Goal: Communication & Community: Answer question/provide support

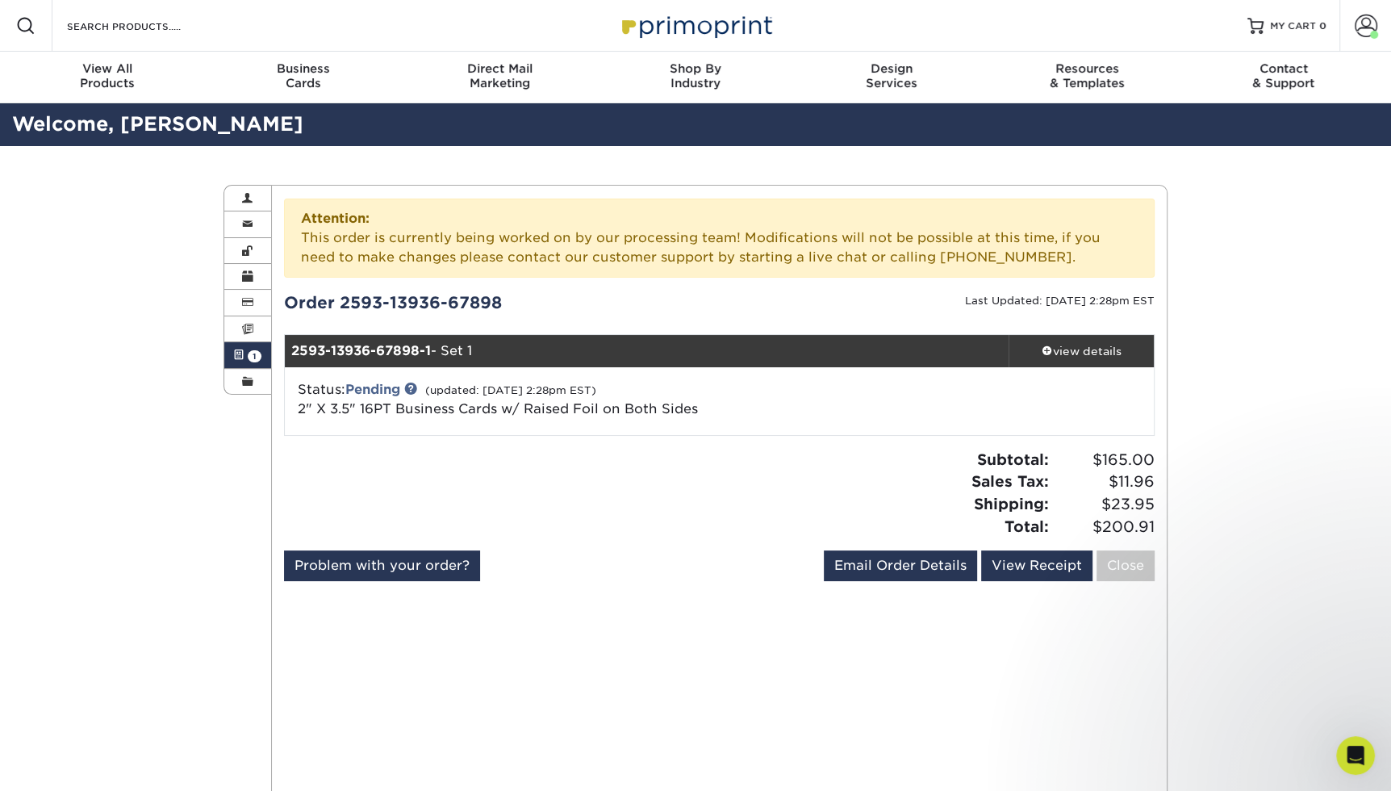
scroll to position [4483, 0]
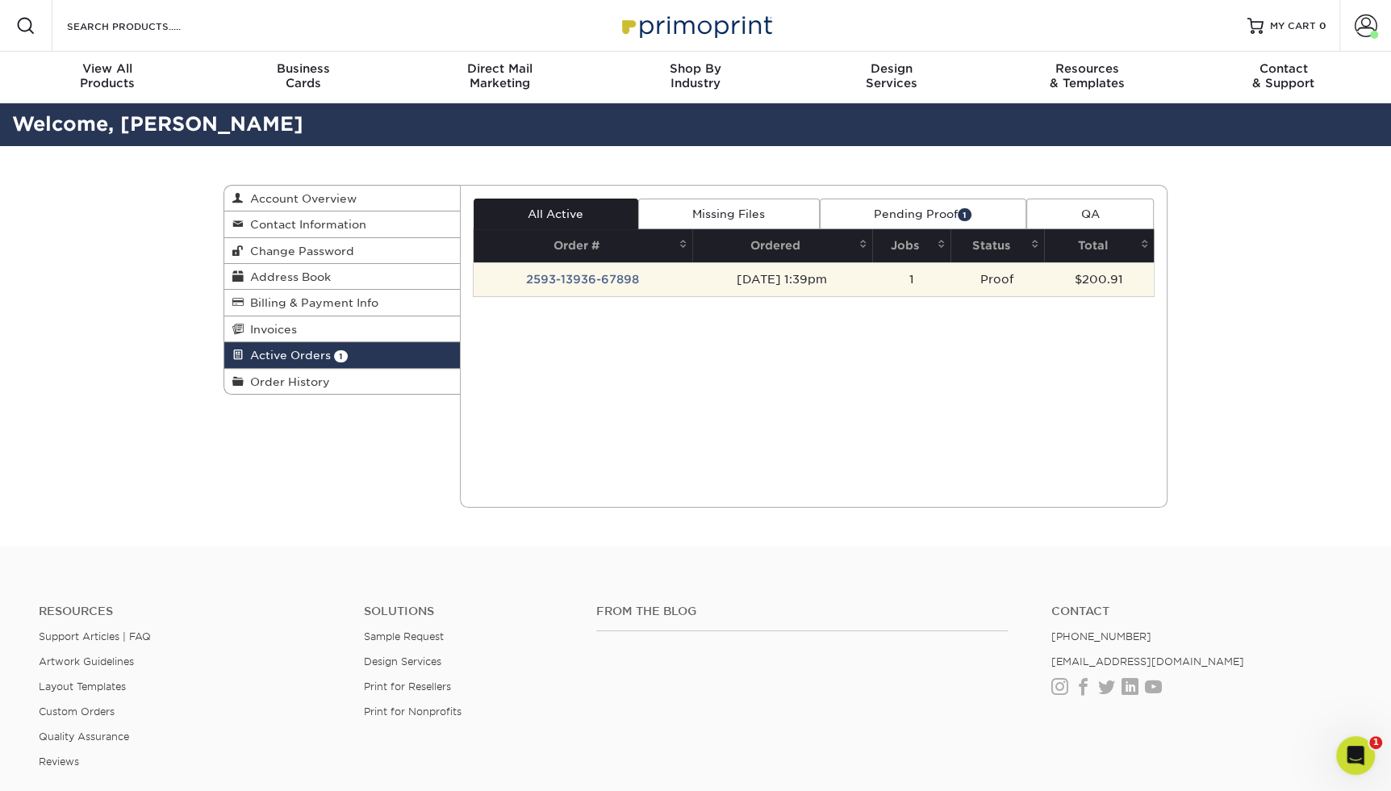
click at [670, 272] on td "2593-13936-67898" at bounding box center [583, 279] width 219 height 34
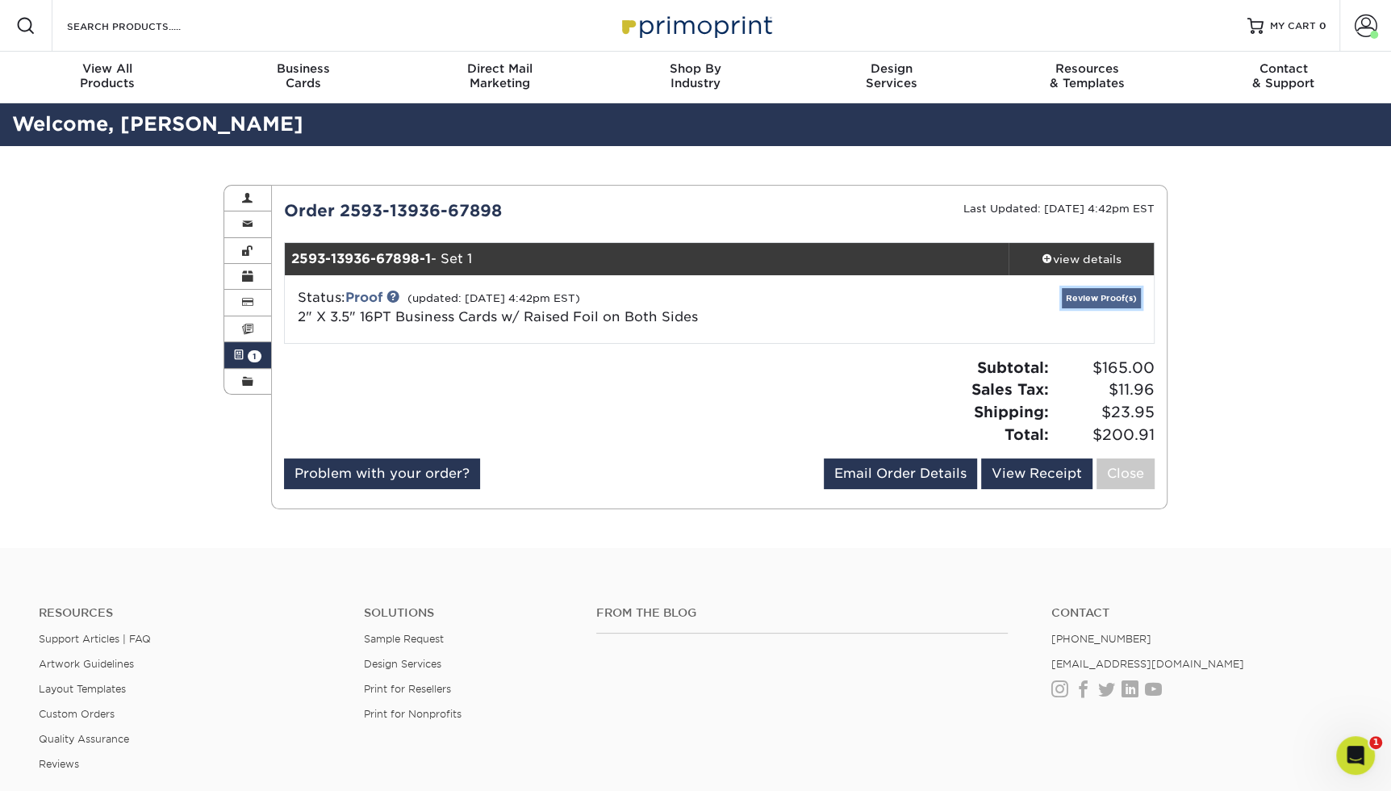
click at [1100, 297] on link "Review Proof(s)" at bounding box center [1101, 298] width 79 height 20
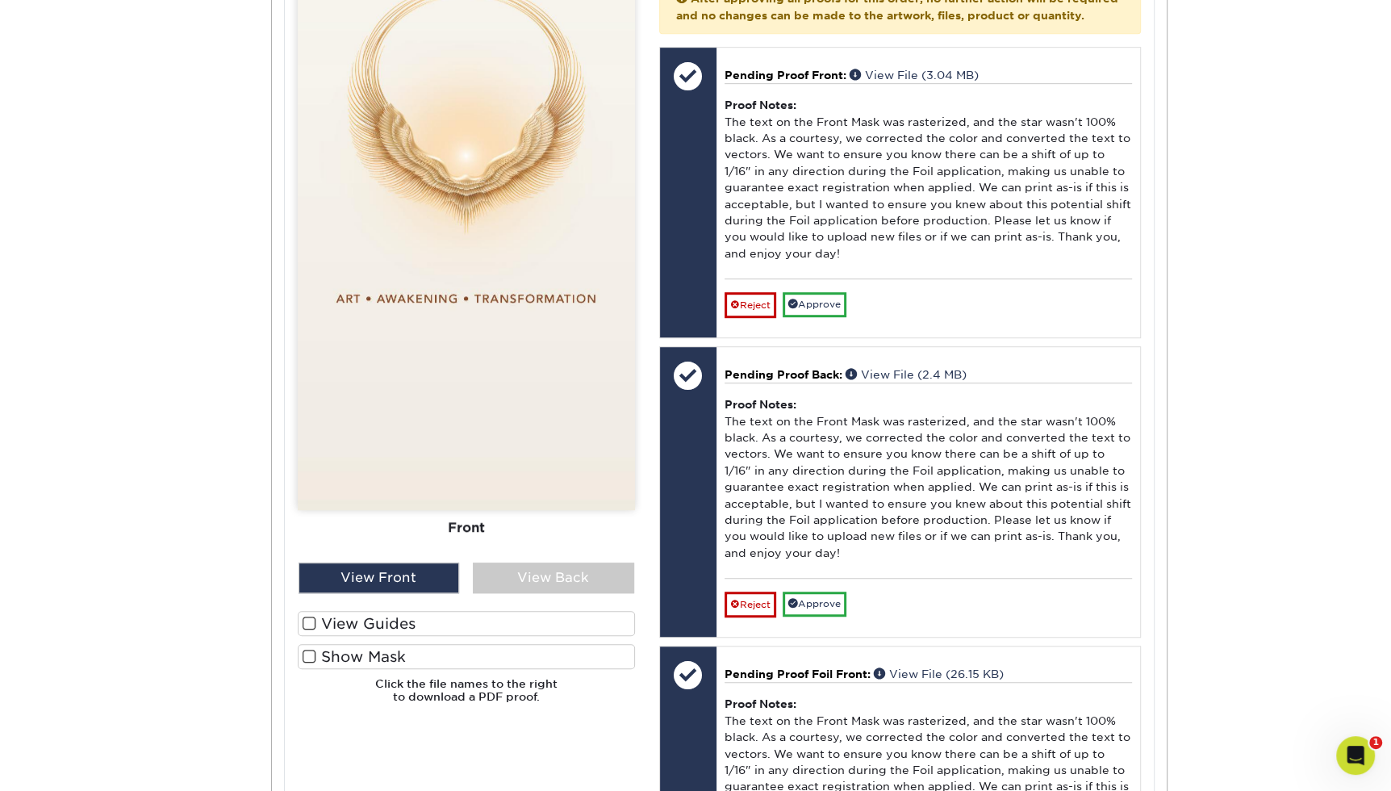
scroll to position [854, 0]
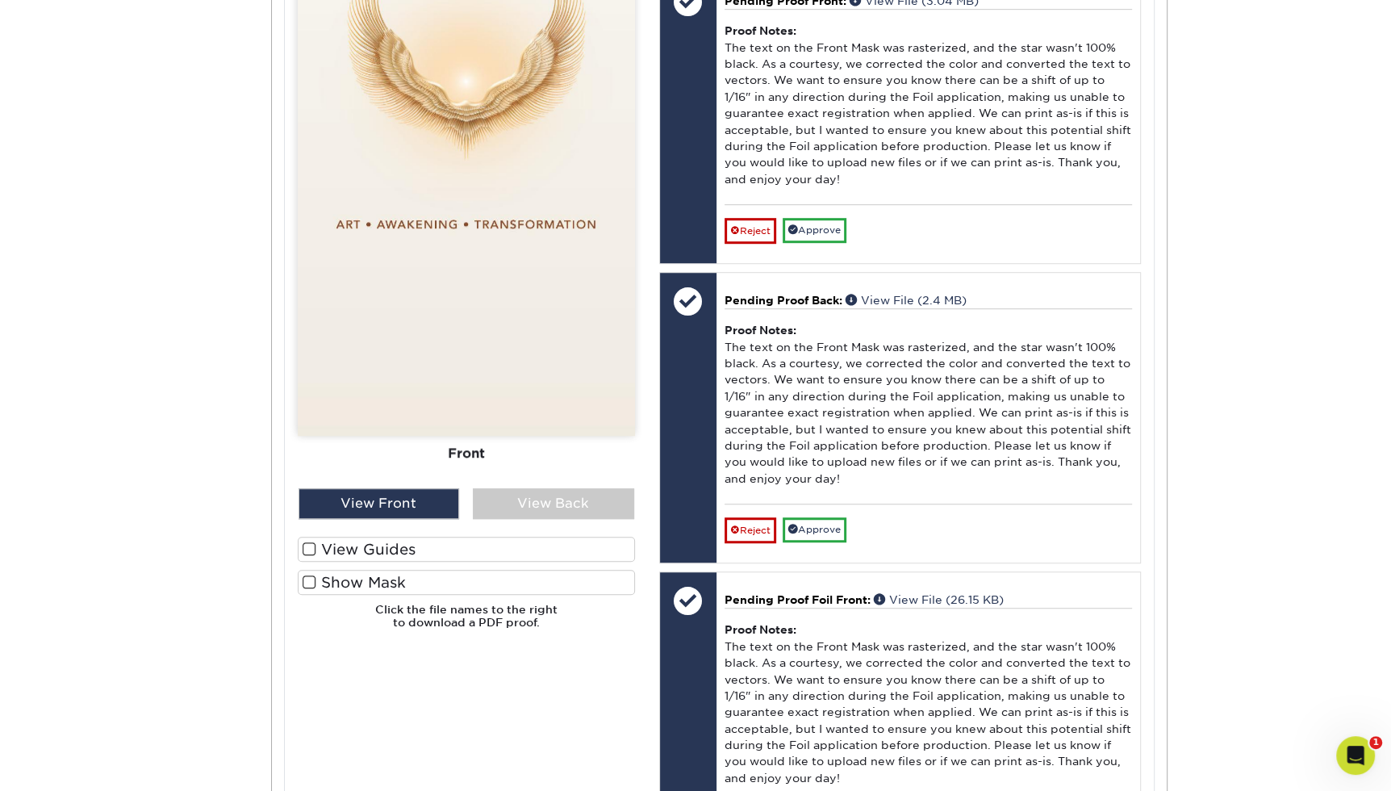
click at [310, 578] on span at bounding box center [310, 582] width 14 height 15
click at [0, 0] on input "Show Mask" at bounding box center [0, 0] width 0 height 0
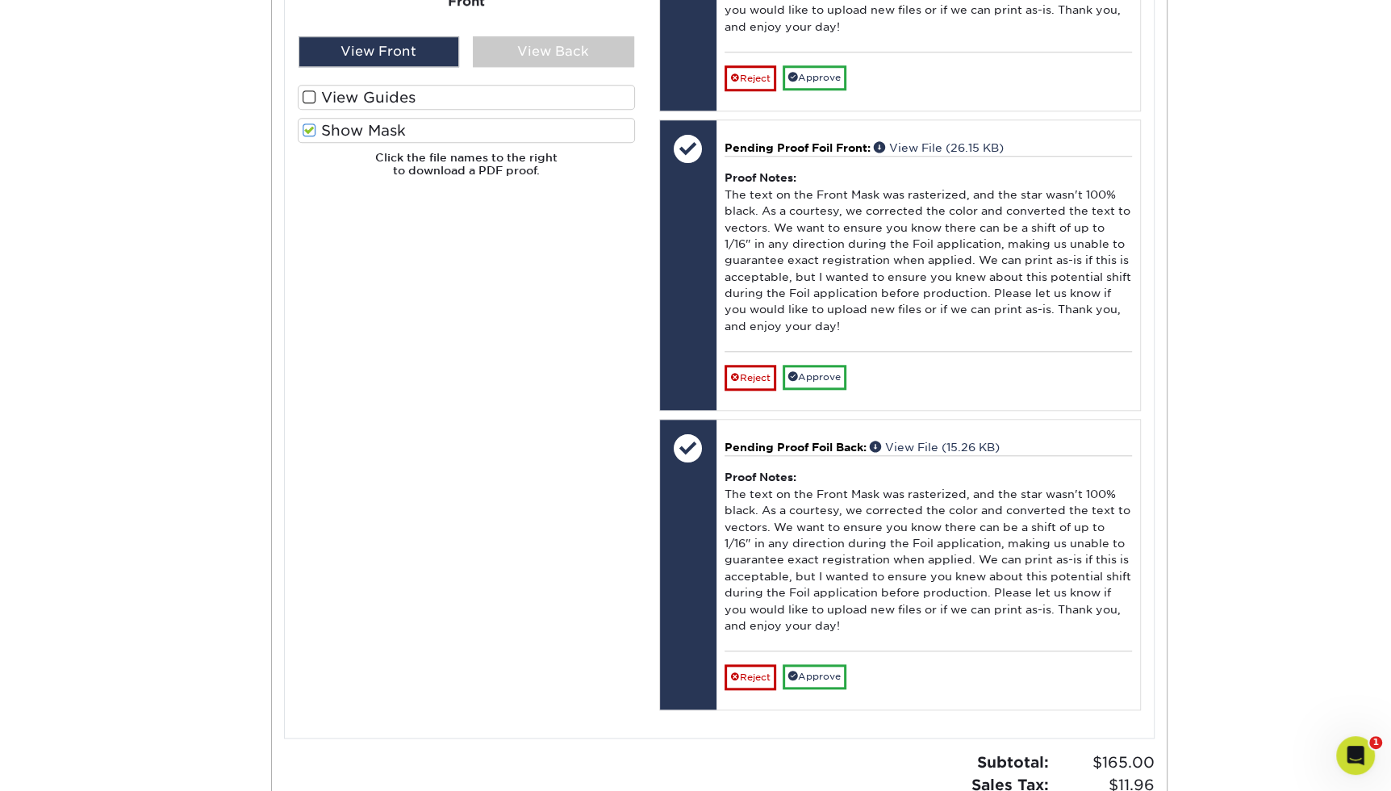
scroll to position [1347, 0]
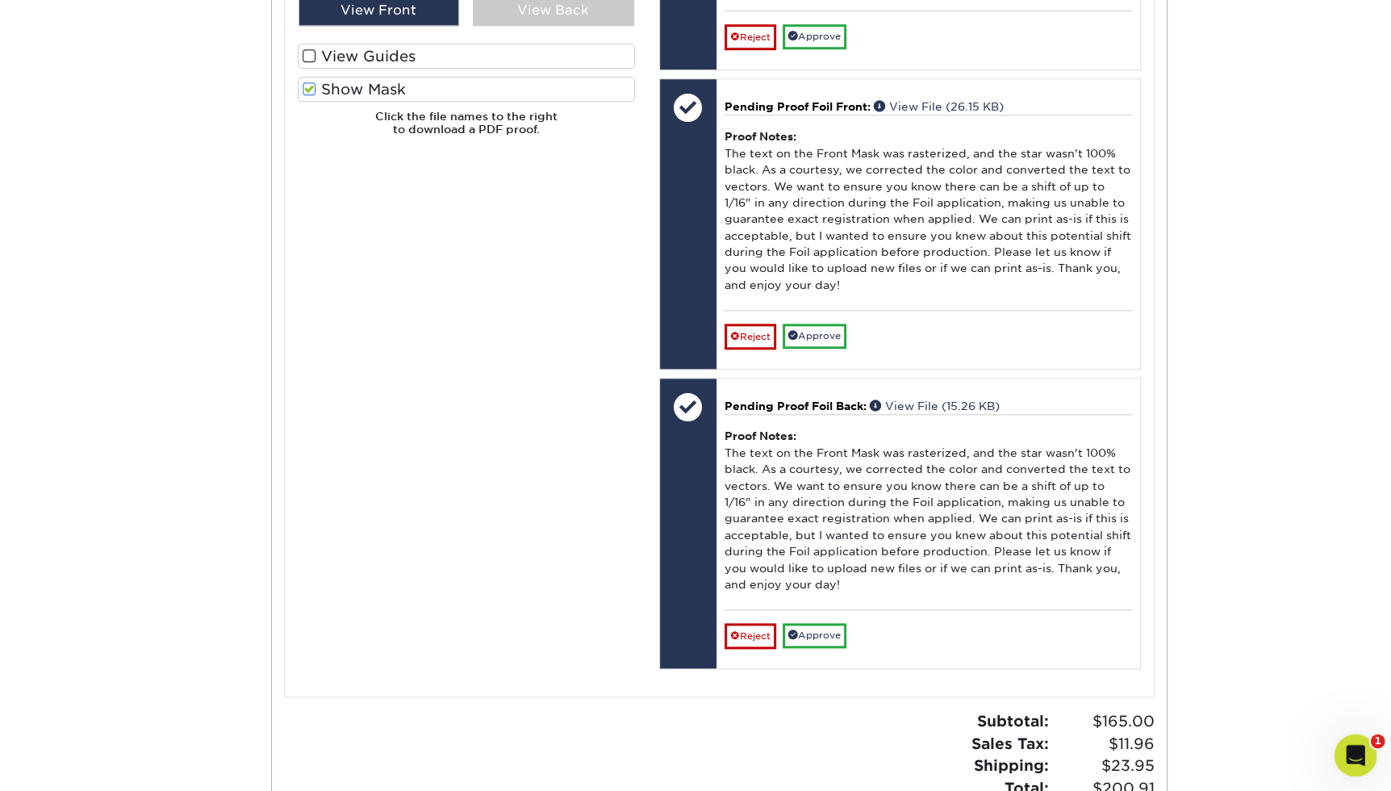
click at [1345, 760] on div "Open Intercom Messenger" at bounding box center [1353, 752] width 53 height 53
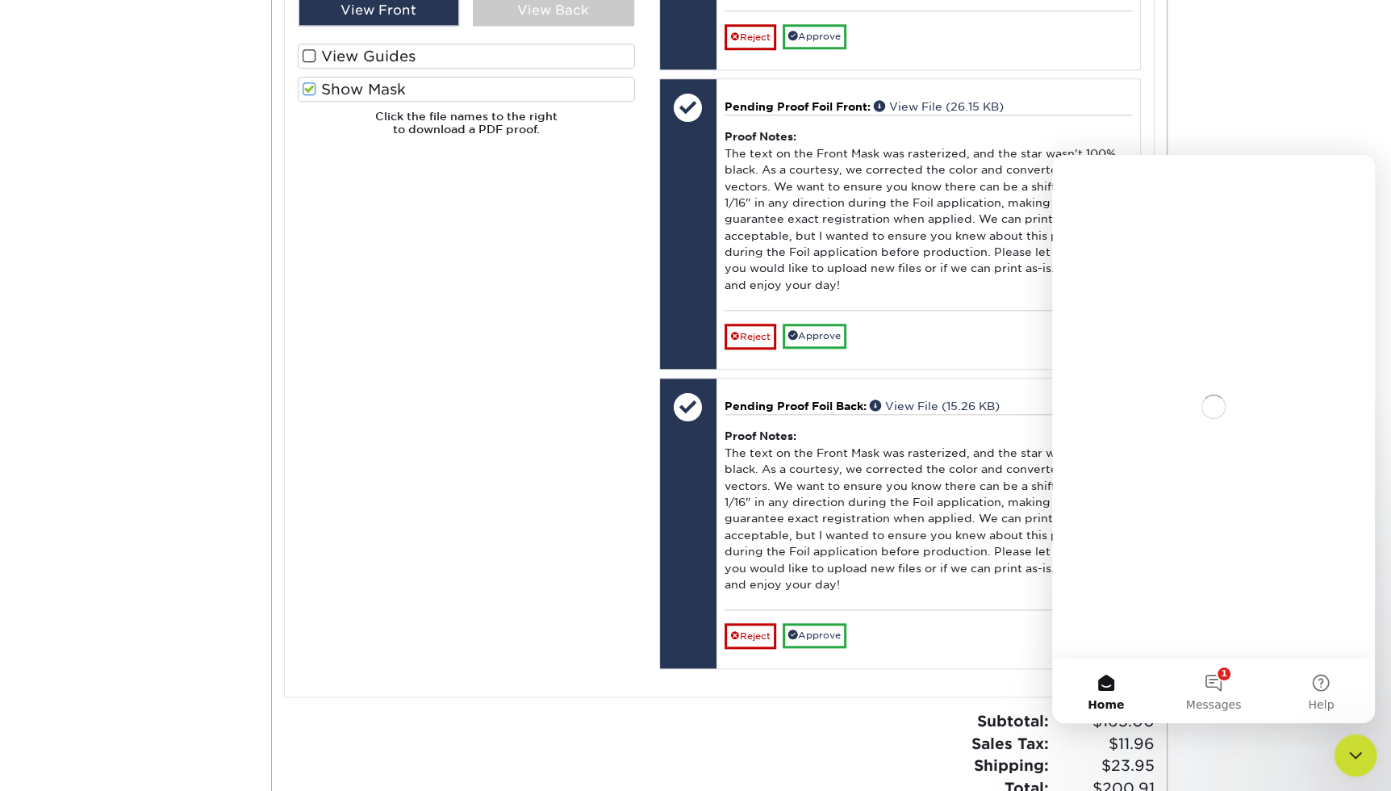
scroll to position [0, 0]
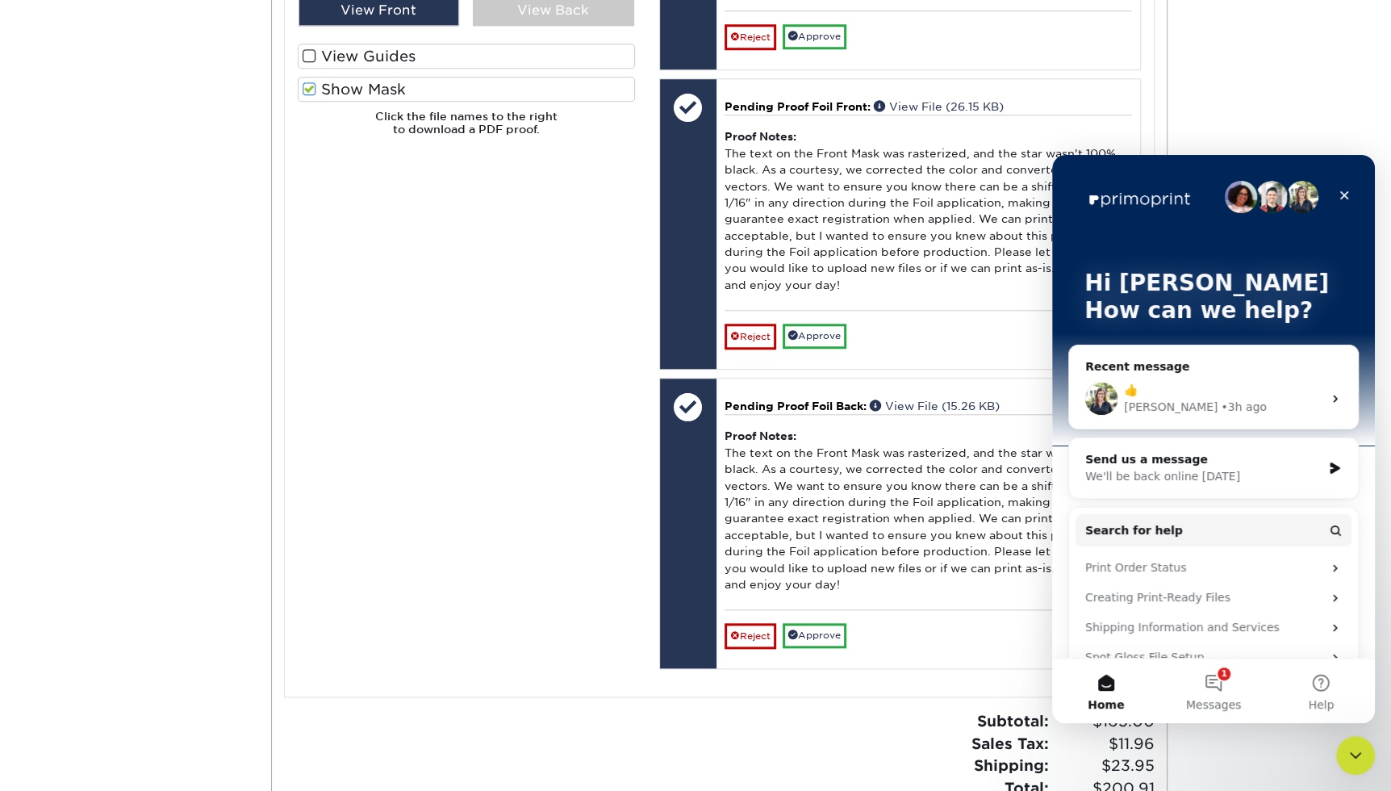
click at [517, 390] on div "Please Upload Your Files We accept: PDF , JPEG 1 or TIFF 1 files. Submitting AI…" at bounding box center [467, 21] width 362 height 1311
click at [1211, 671] on button "1 Messages" at bounding box center [1213, 691] width 107 height 65
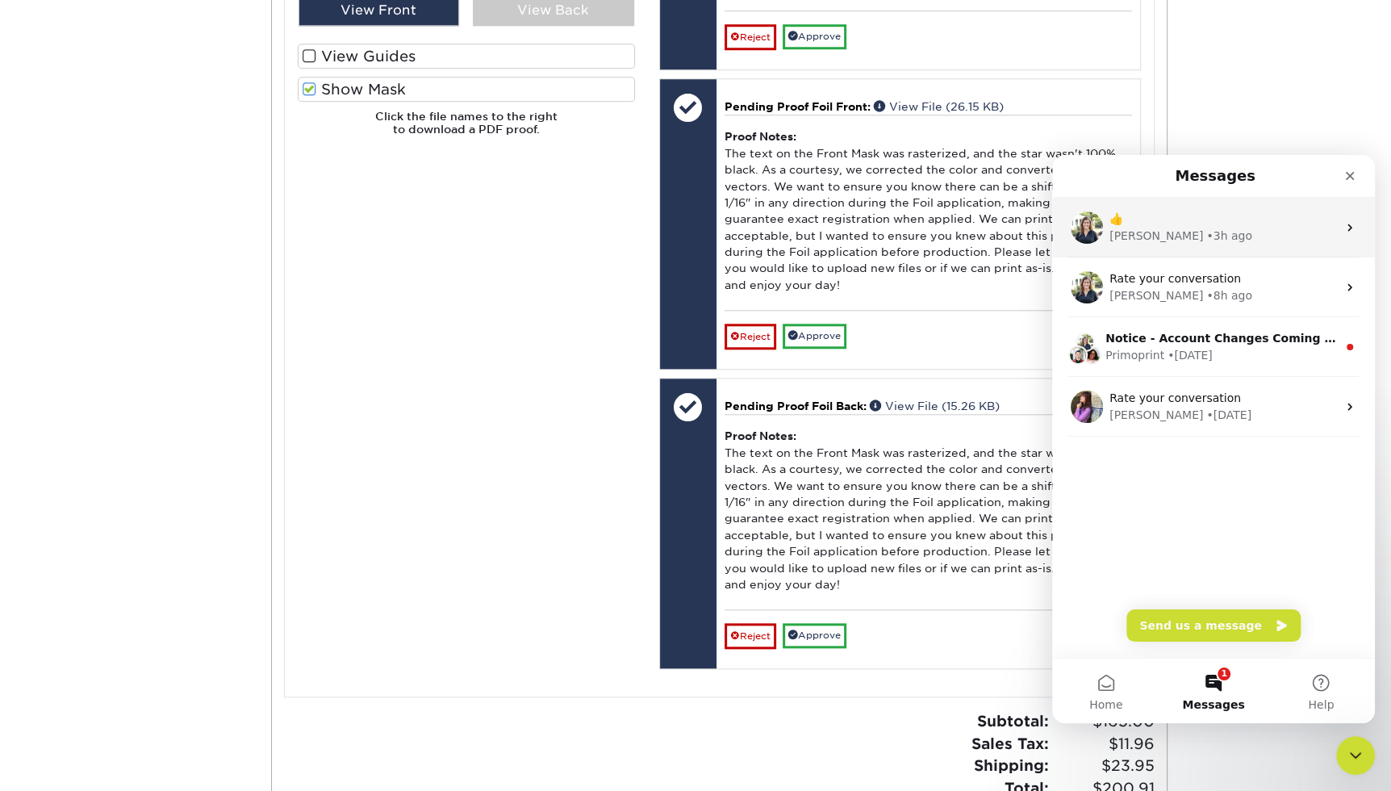
click at [1220, 239] on div "Irene • 3h ago" at bounding box center [1224, 236] width 228 height 17
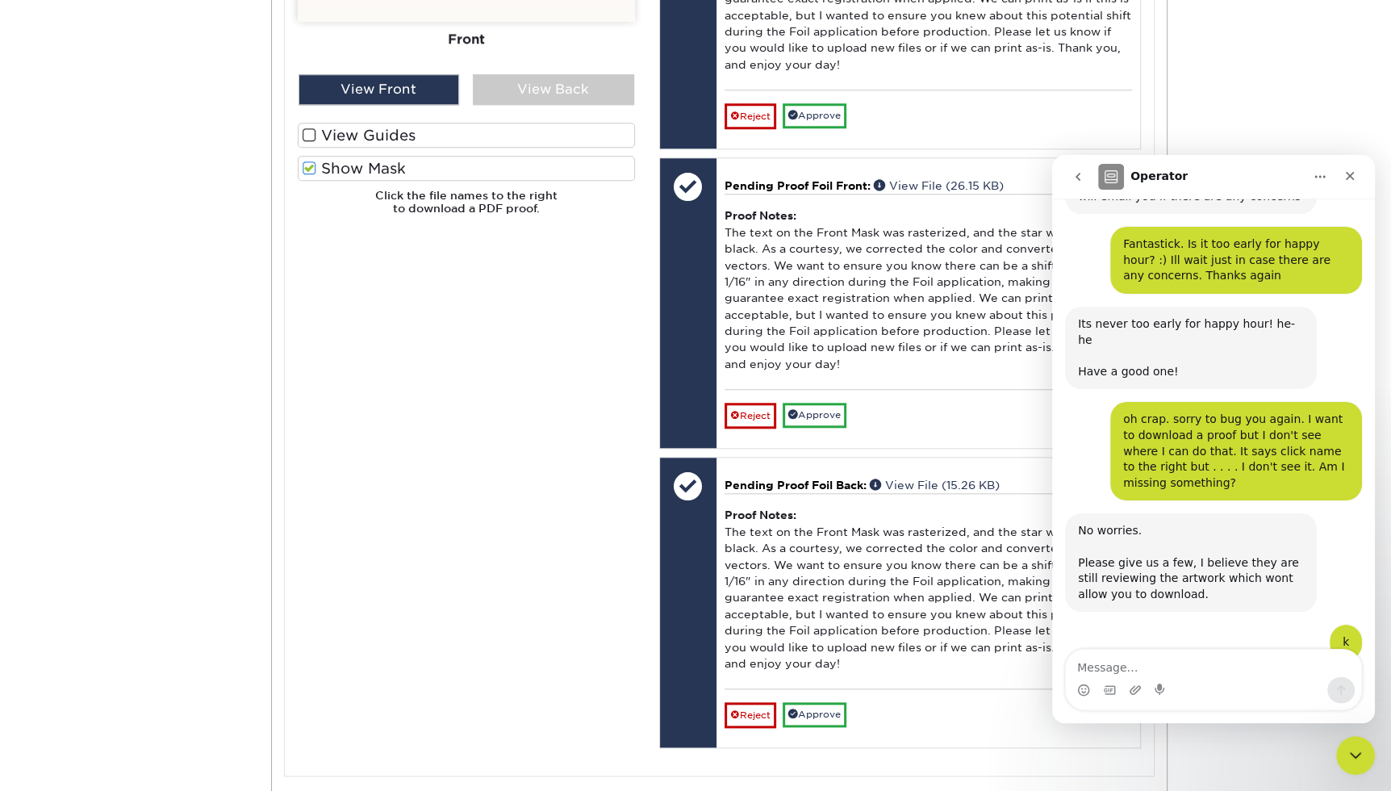
scroll to position [4483, 0]
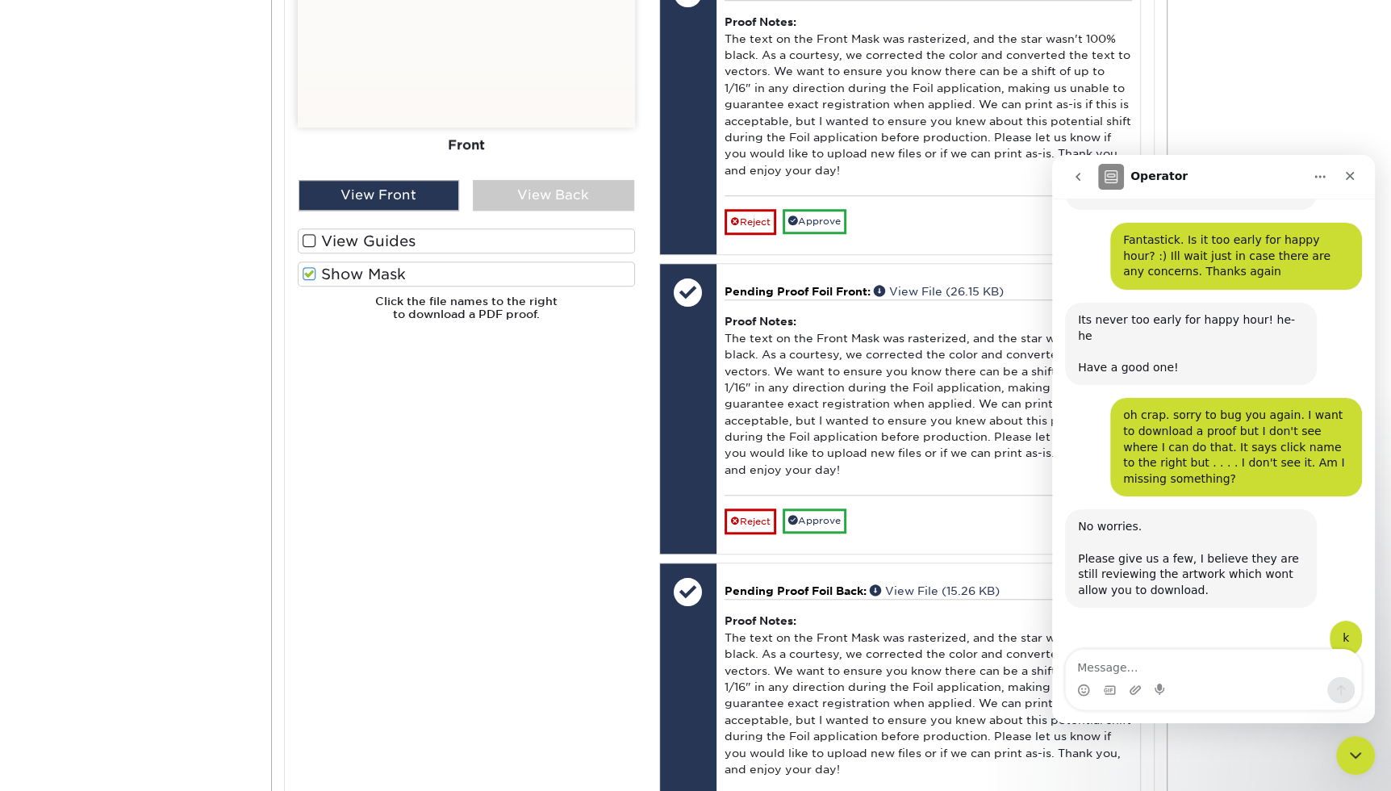
scroll to position [1090, 0]
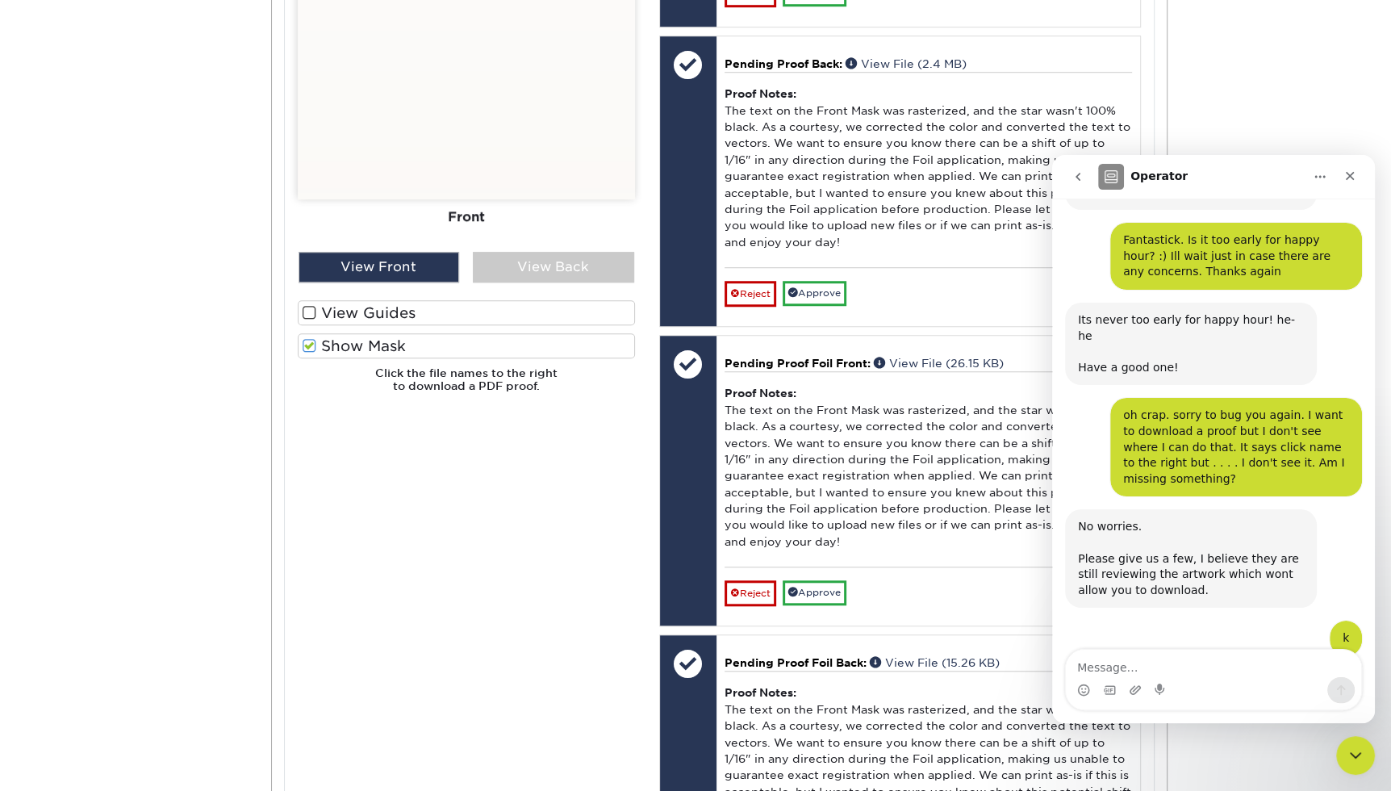
click at [308, 312] on span at bounding box center [310, 312] width 14 height 15
click at [0, 0] on input "View Guides" at bounding box center [0, 0] width 0 height 0
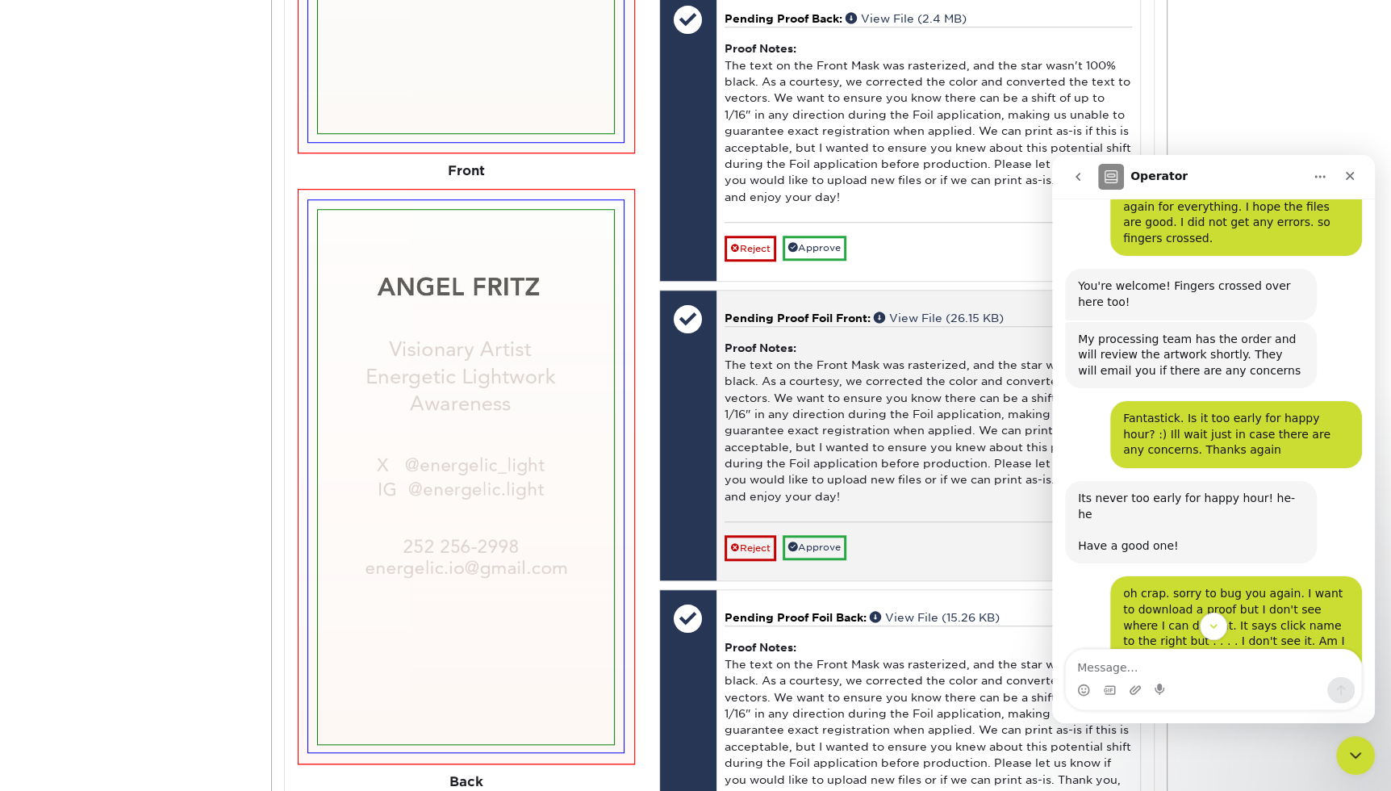
scroll to position [1134, 0]
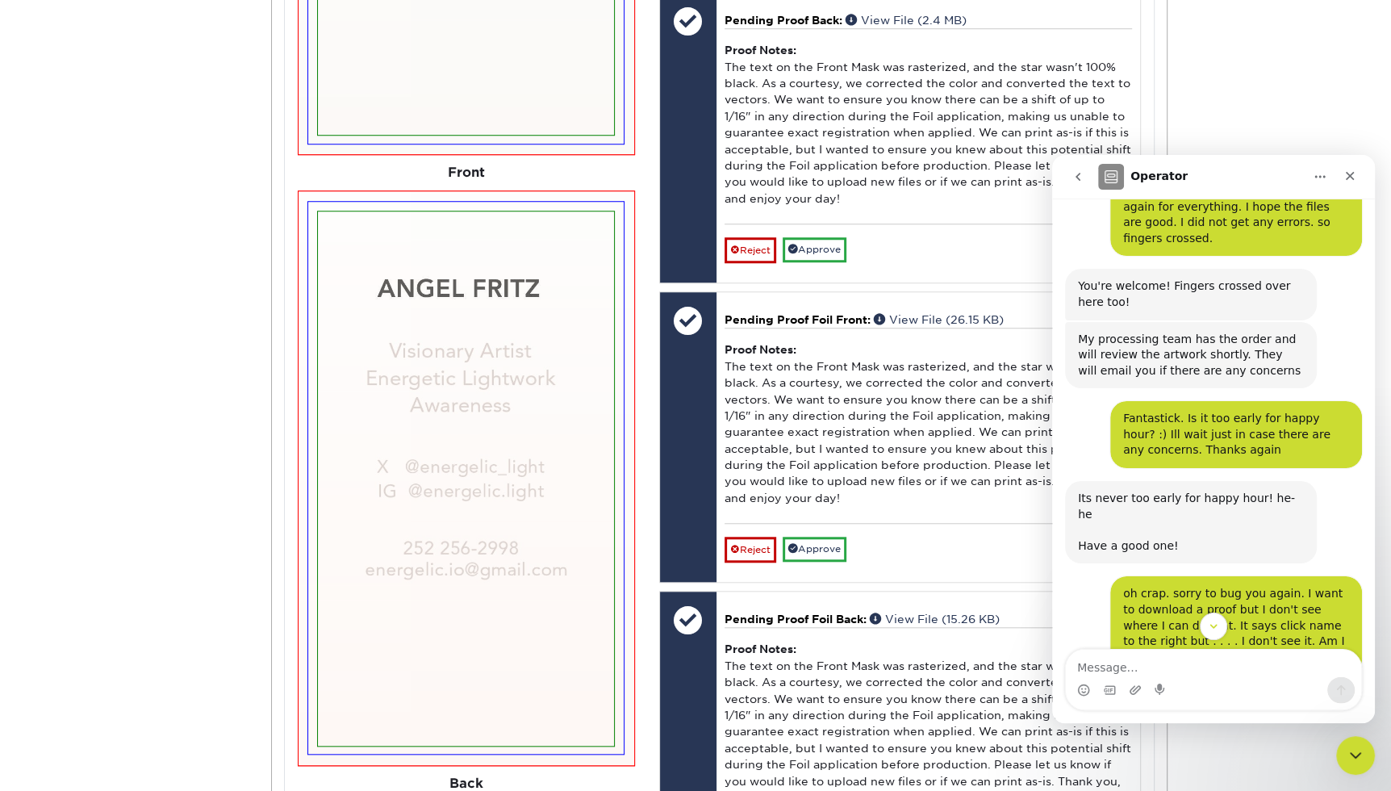
click at [1082, 179] on icon "go back" at bounding box center [1078, 176] width 13 height 13
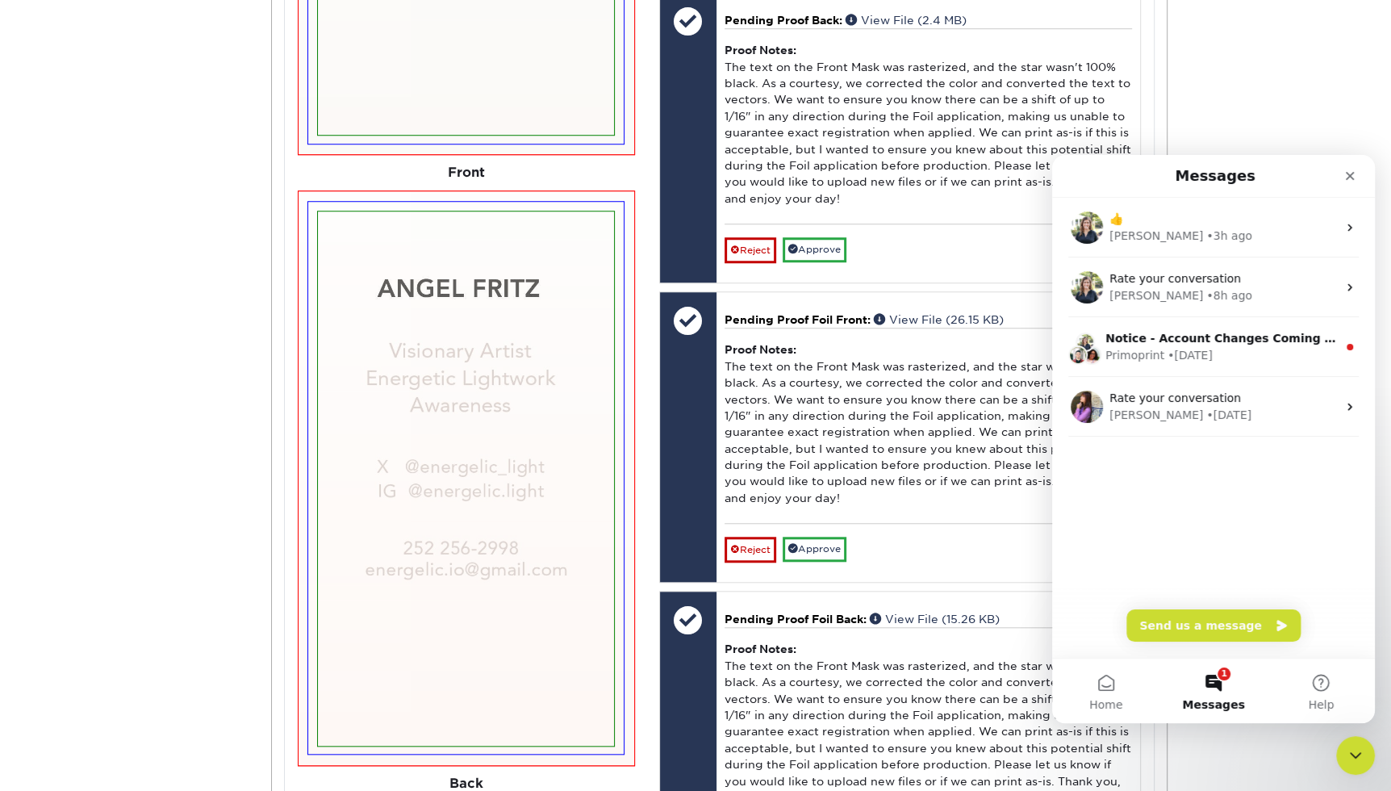
scroll to position [0, 0]
click at [1356, 177] on icon "Close" at bounding box center [1350, 175] width 13 height 13
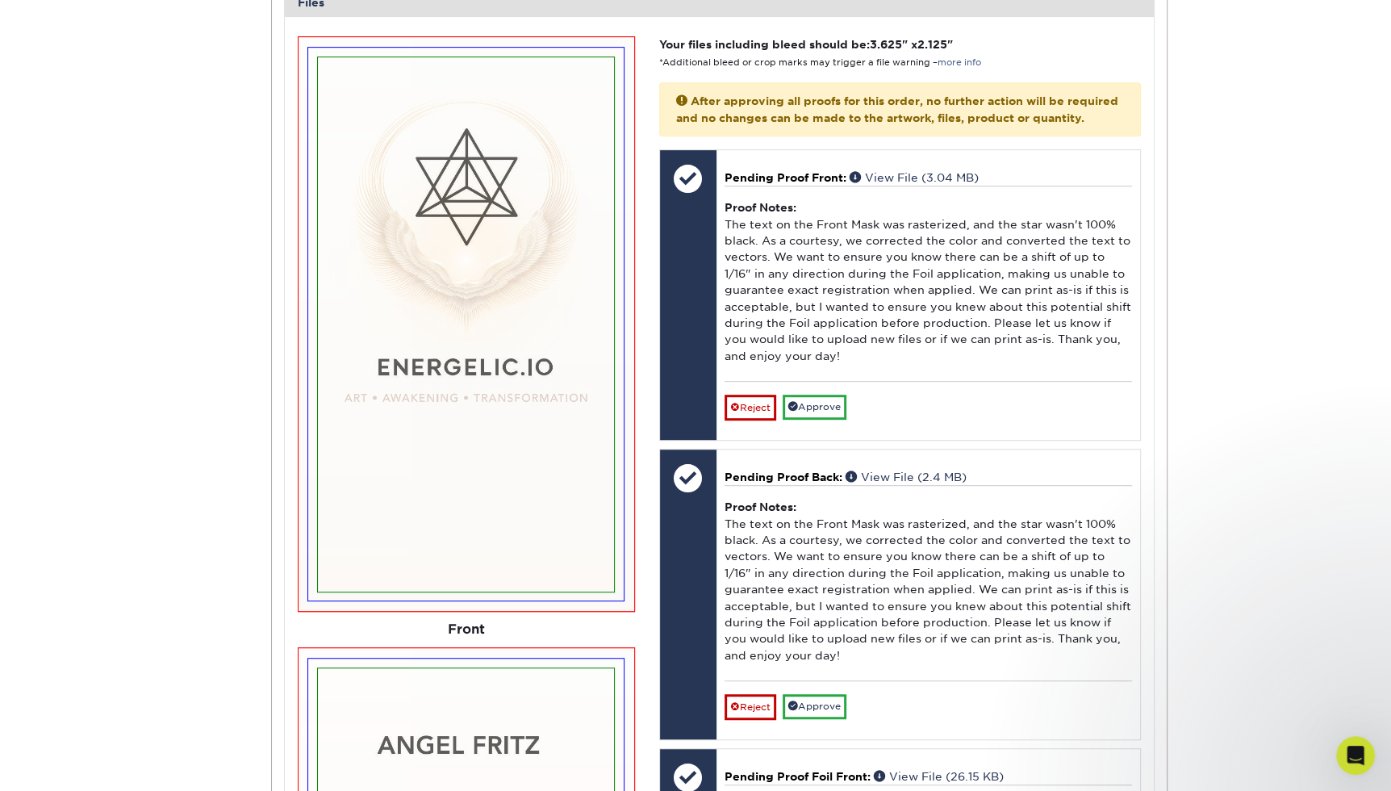
scroll to position [702, 0]
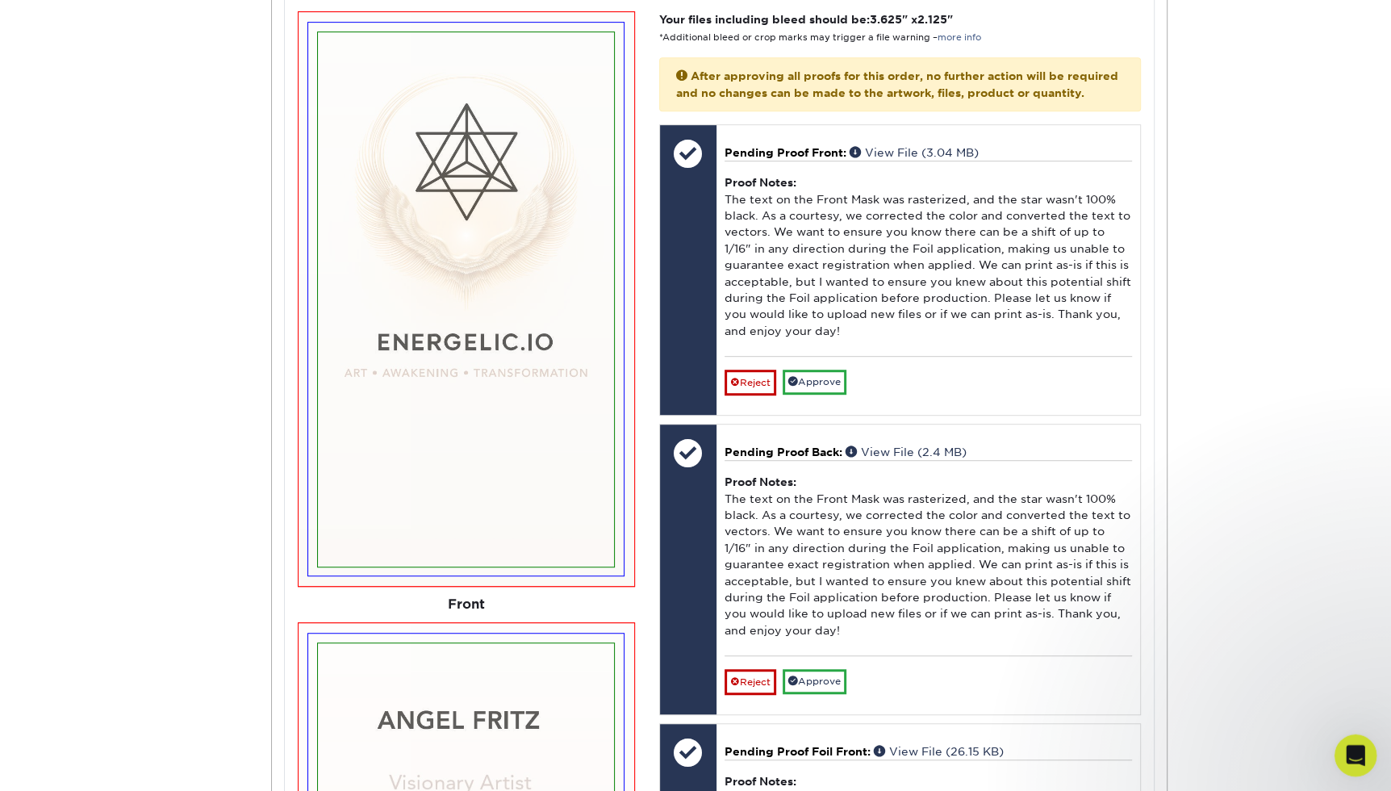
click at [1354, 749] on icon "Open Intercom Messenger" at bounding box center [1353, 753] width 11 height 13
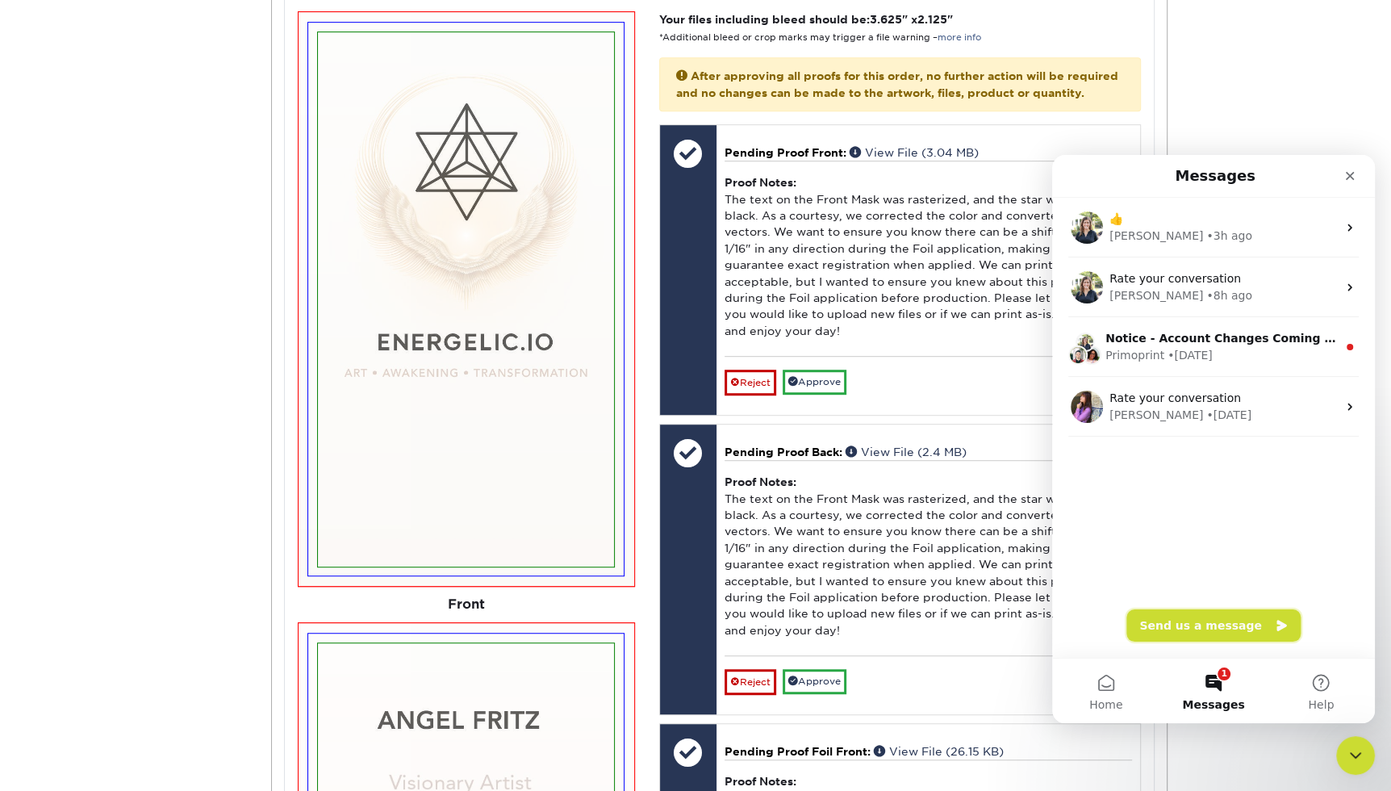
click at [1227, 624] on button "Send us a message" at bounding box center [1214, 625] width 174 height 32
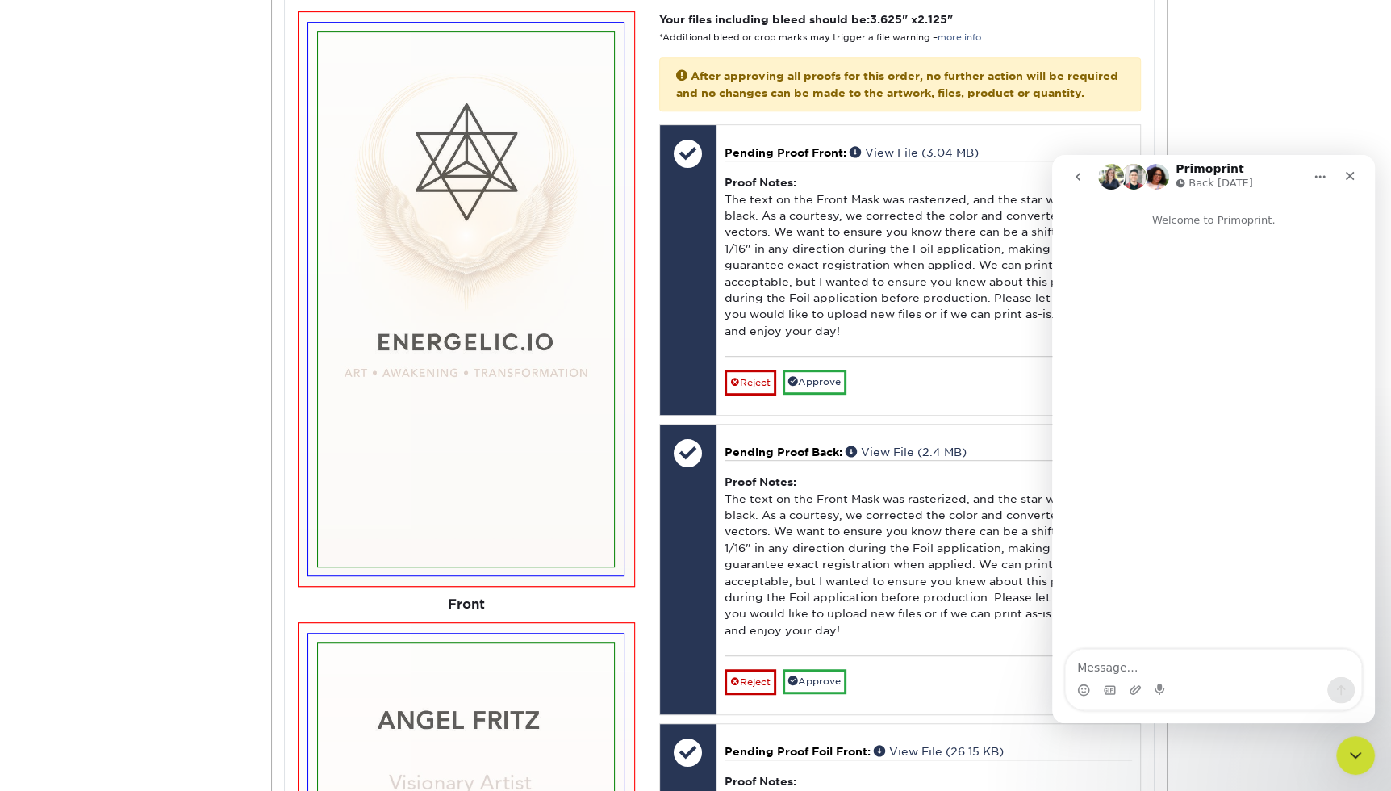
drag, startPoint x: 1246, startPoint y: 684, endPoint x: 1374, endPoint y: 623, distance: 141.2
click at [1335, 644] on div "Welcome to Primoprint." at bounding box center [1213, 461] width 323 height 525
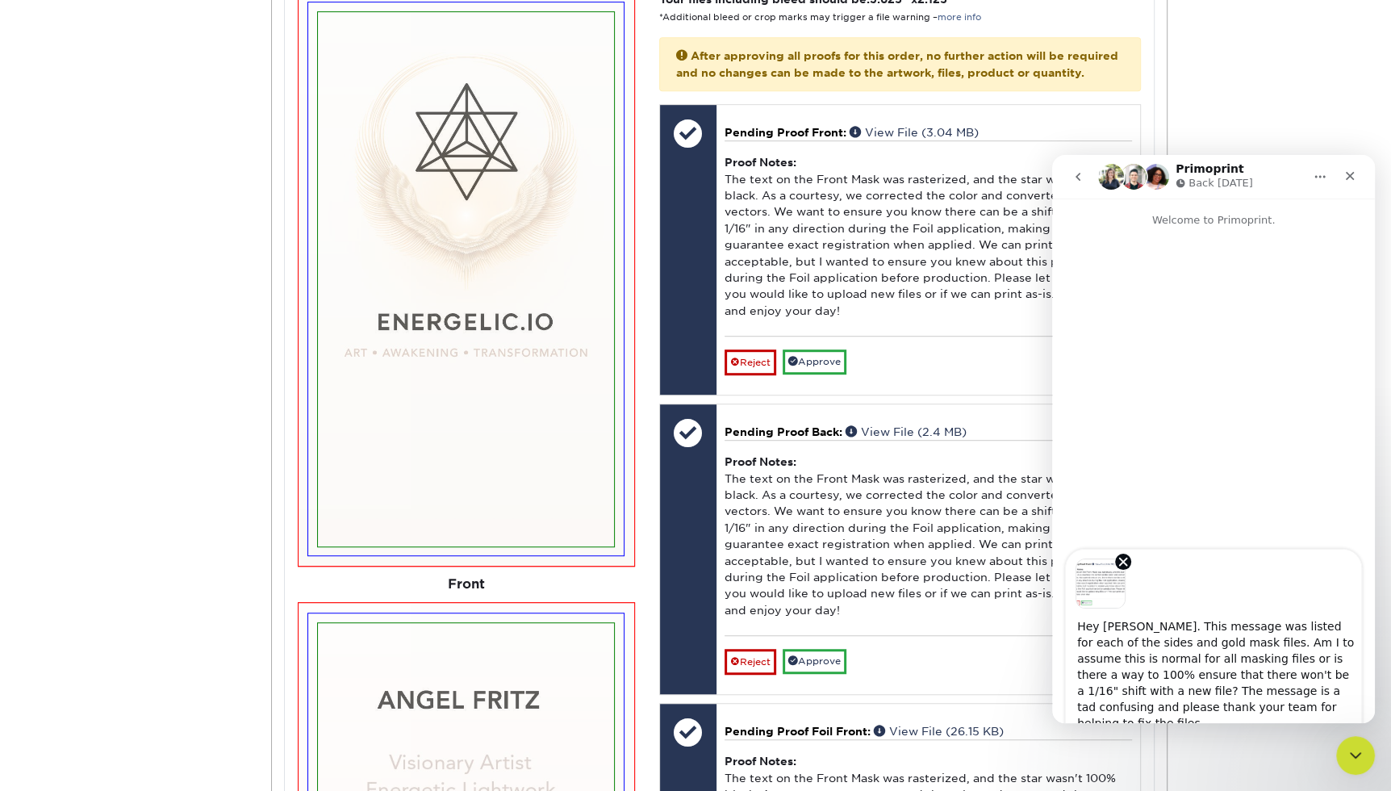
scroll to position [731, 0]
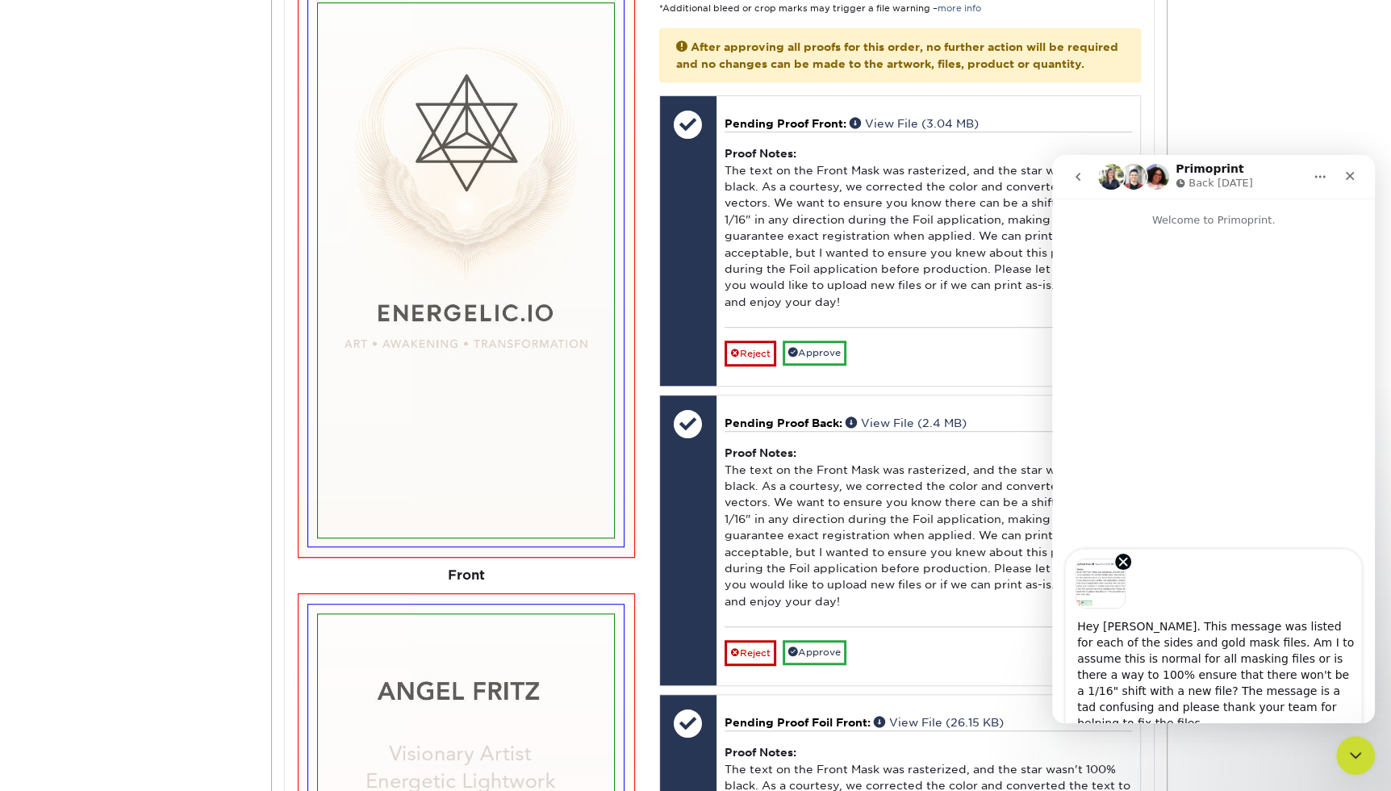
click at [1078, 634] on textarea "Hey Irene. This message was listed for each of the sides and gold mask files. A…" at bounding box center [1213, 671] width 295 height 124
drag, startPoint x: 1077, startPoint y: 629, endPoint x: 1307, endPoint y: 725, distance: 249.3
click at [1307, 723] on html "Primoprint Back tomorrow Welcome to Primoprint. Hey Irene. This message was lis…" at bounding box center [1213, 439] width 323 height 568
type textarea "Hey Irene. This message was listed for each of the sides and gold mask files. A…"
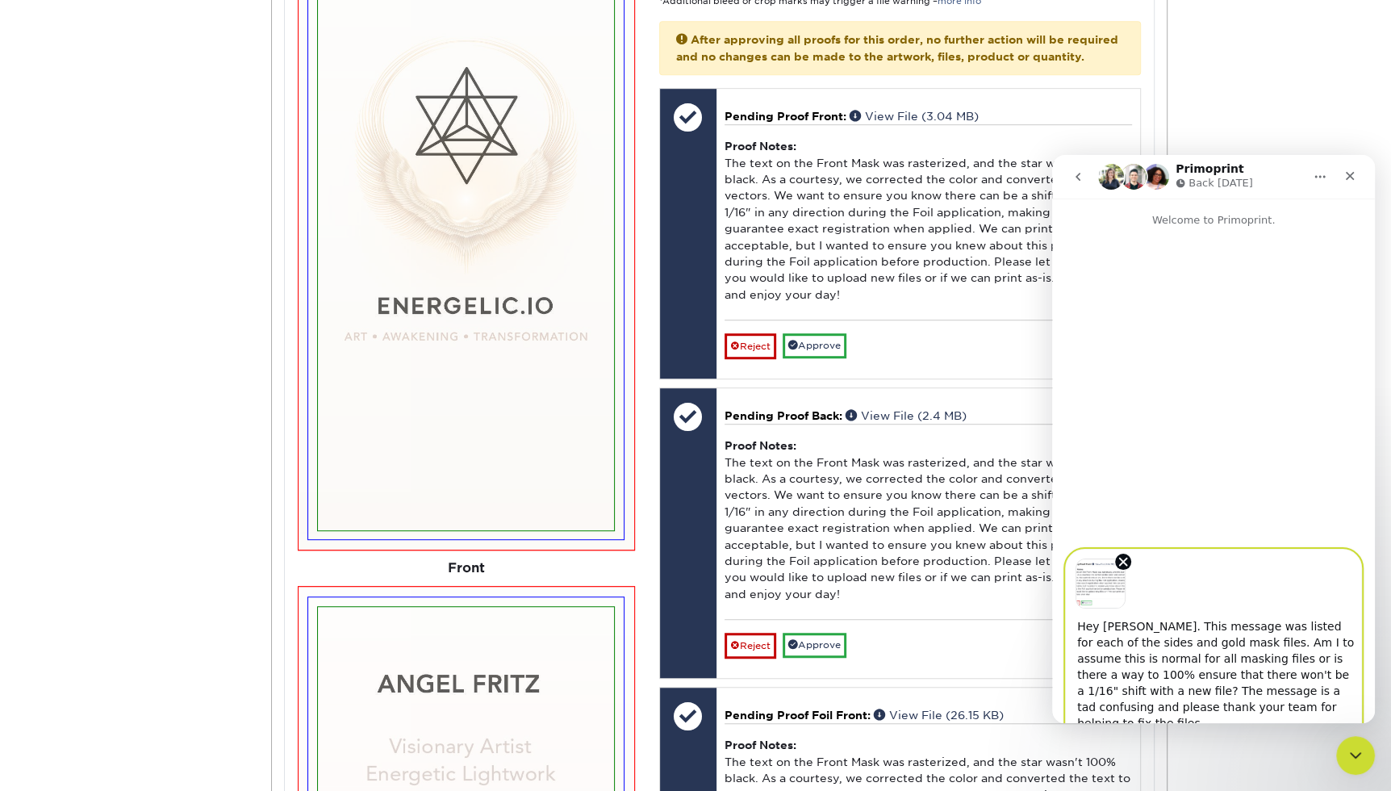
scroll to position [739, 0]
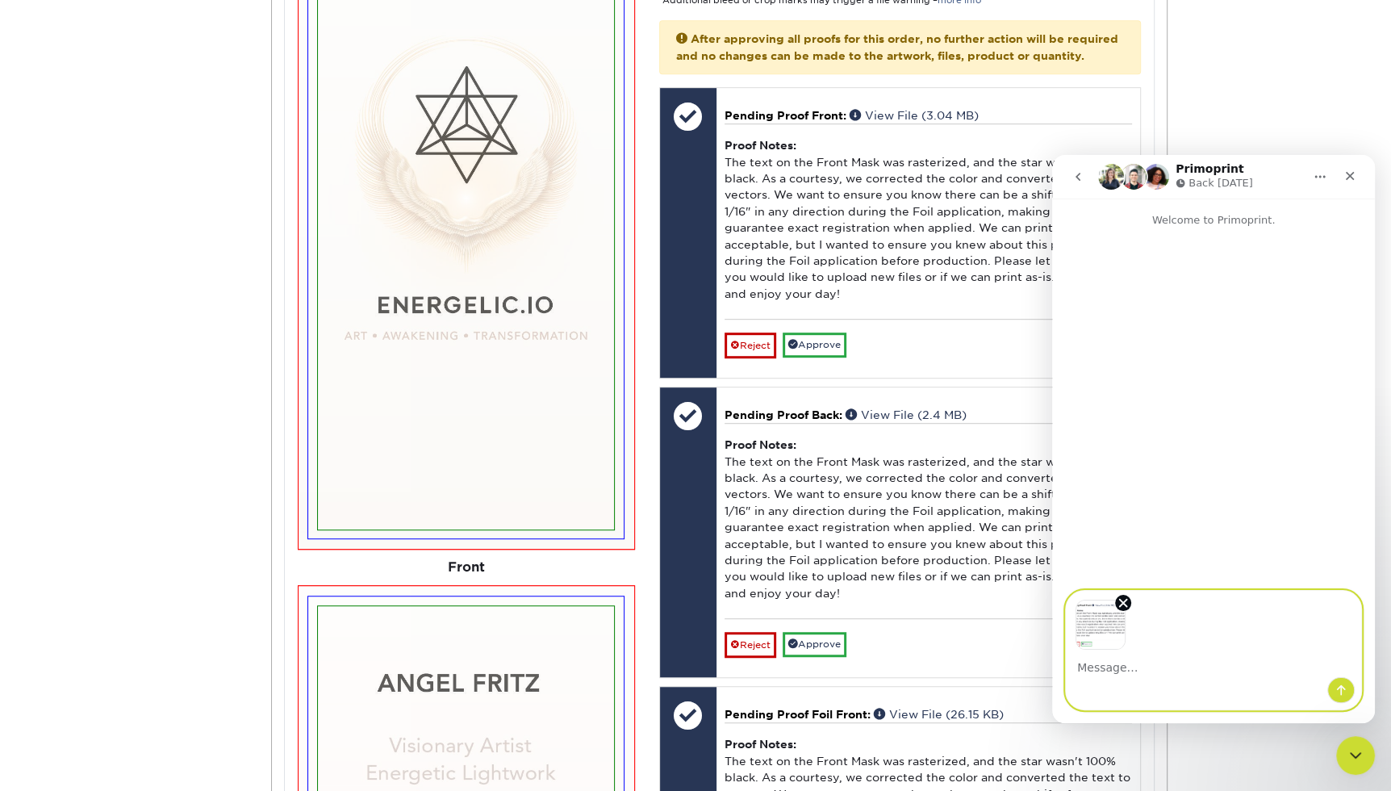
paste textarea "Hi Irene, I noticed the message about a potential 1/16" shift listed for each o…"
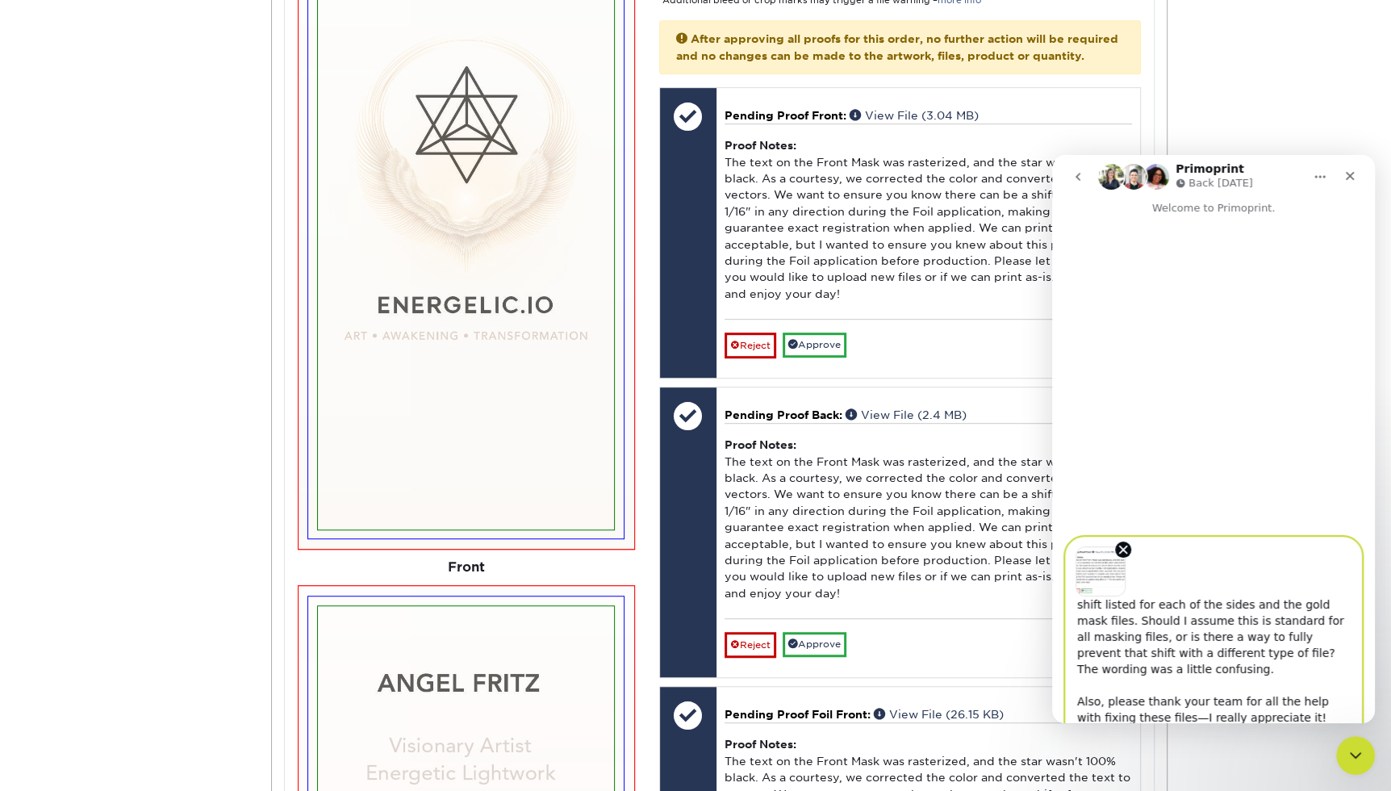
scroll to position [61, 0]
click at [1171, 711] on textarea "Hi Irene, I noticed the message about a potential 1/16" shift listed for each o…" at bounding box center [1213, 660] width 295 height 128
type textarea "Hi Irene, I noticed the message about a potential 1/16" shift listed for each o…"
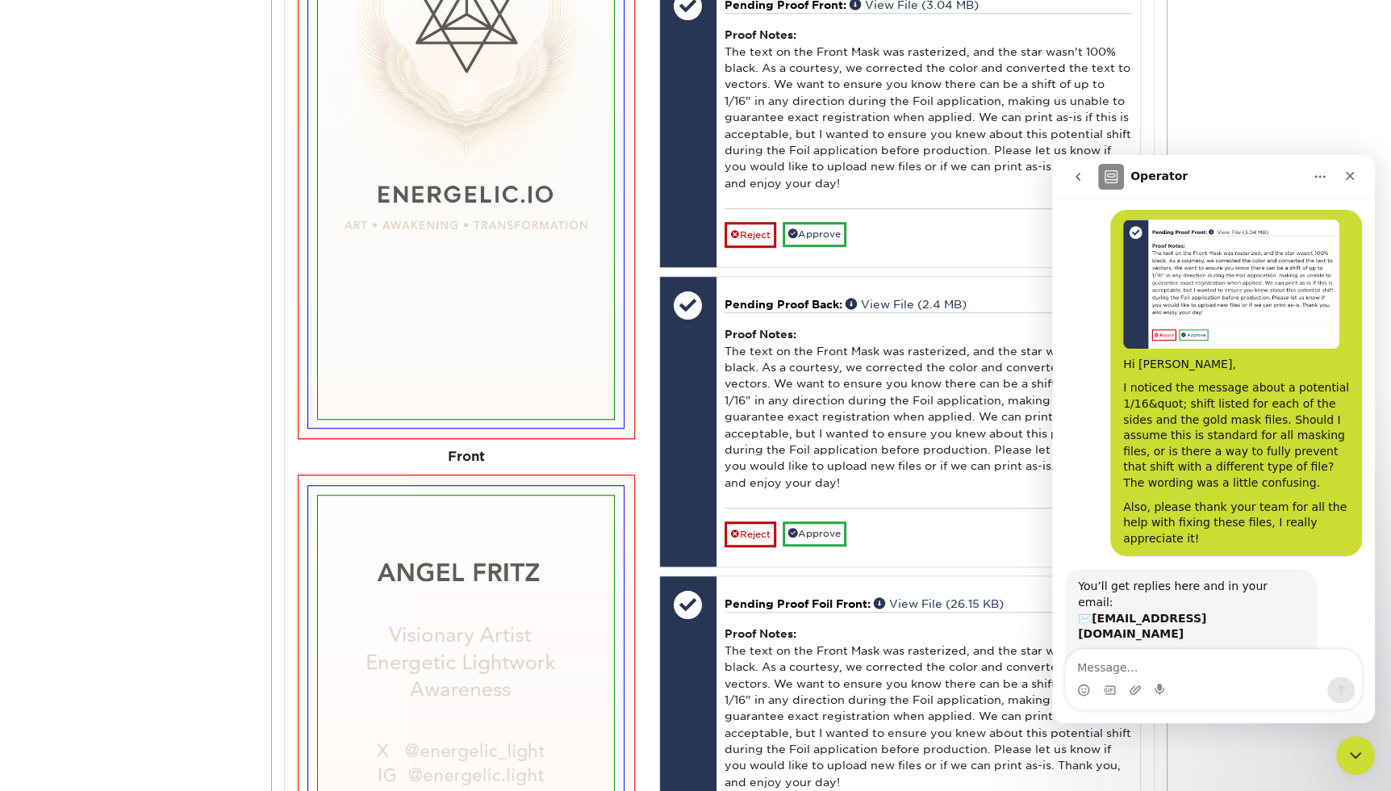
scroll to position [82, 0]
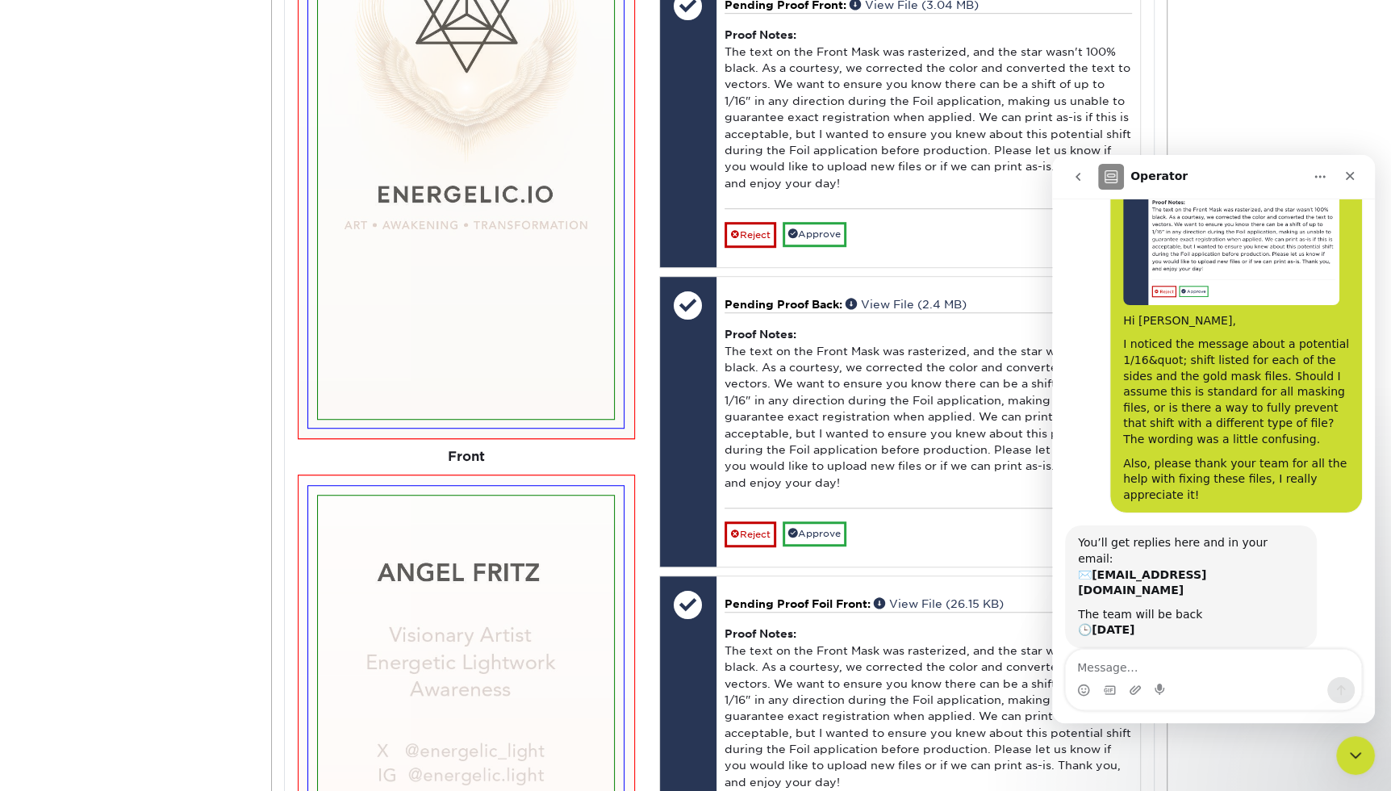
click at [1082, 178] on icon "go back" at bounding box center [1078, 176] width 13 height 13
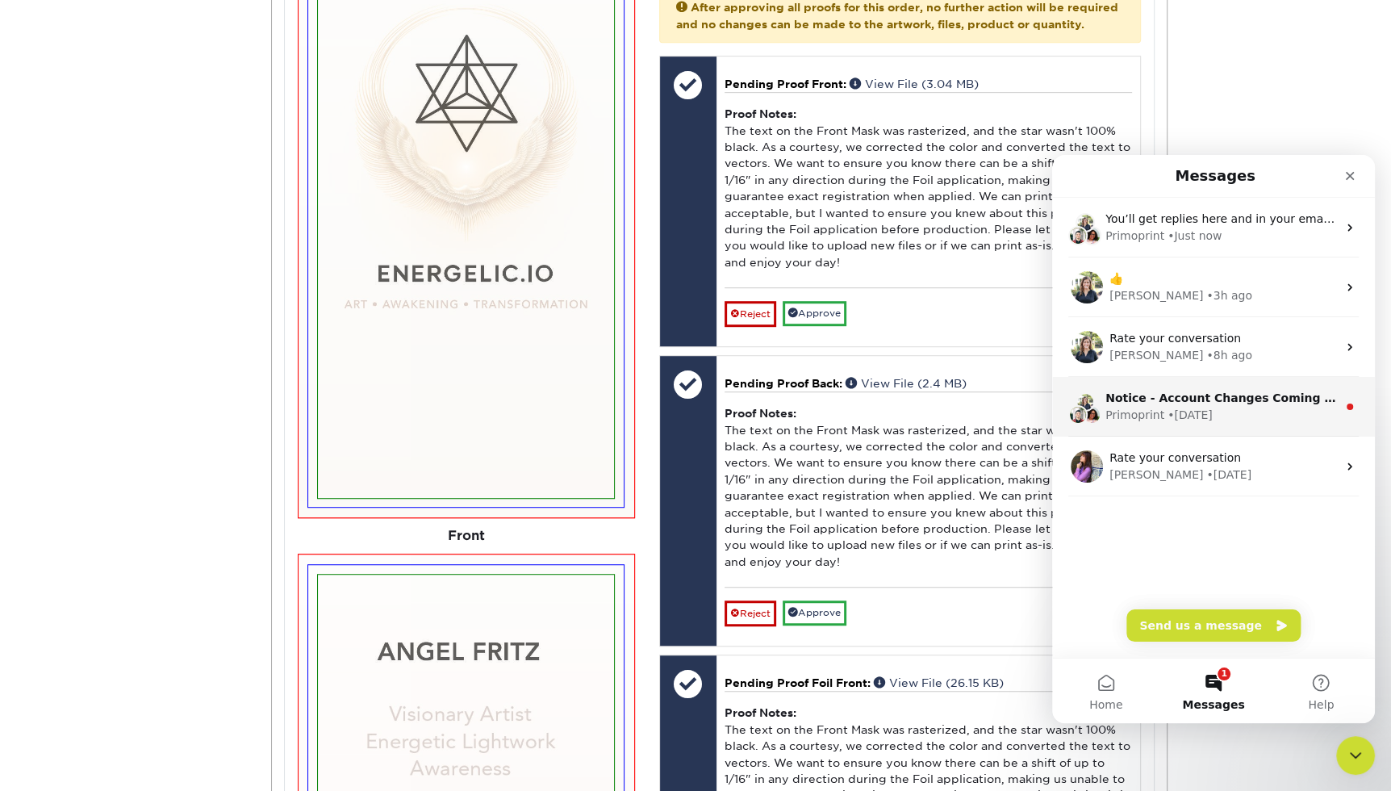
scroll to position [637, 0]
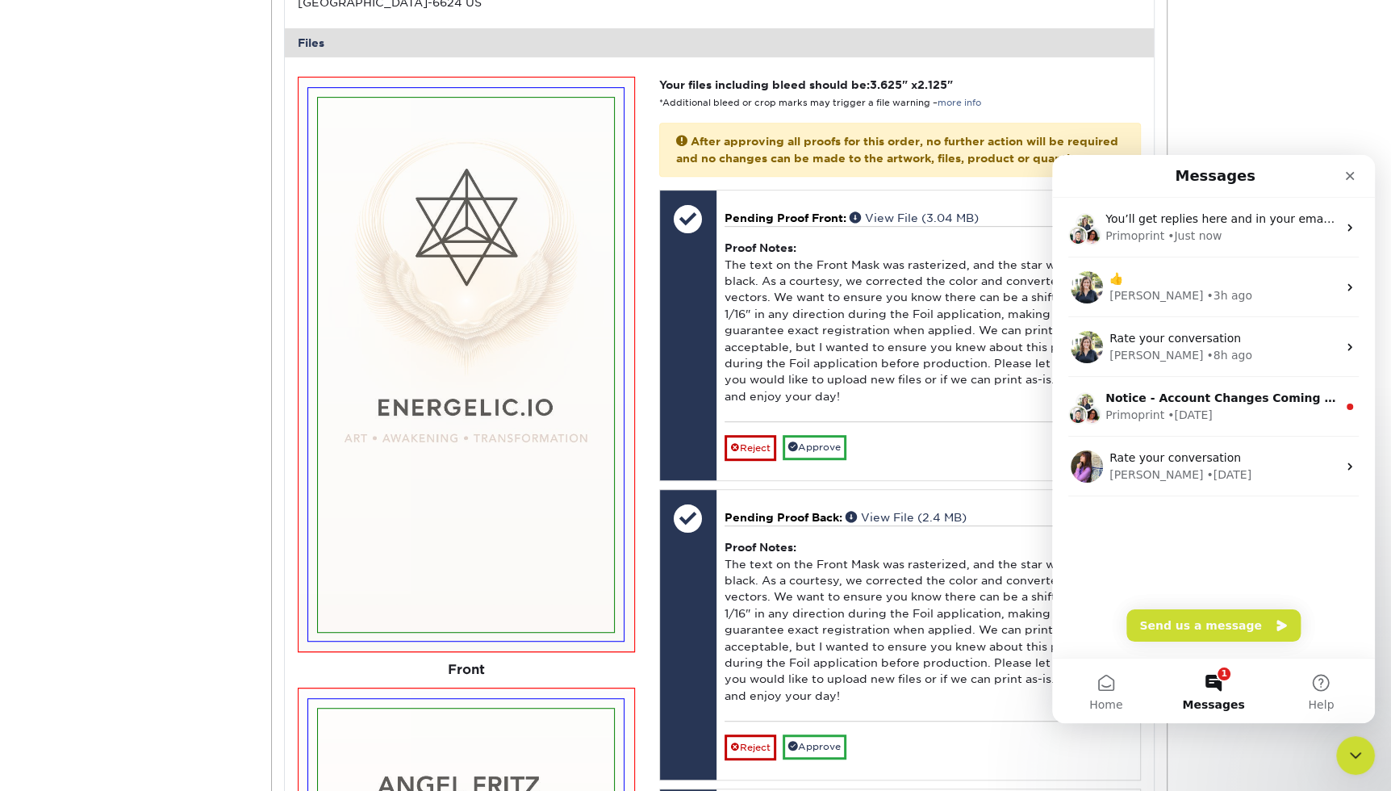
click at [1348, 82] on div "Active Orders Account Overview Contact Information Change Password Address Book…" at bounding box center [695, 593] width 1391 height 2169
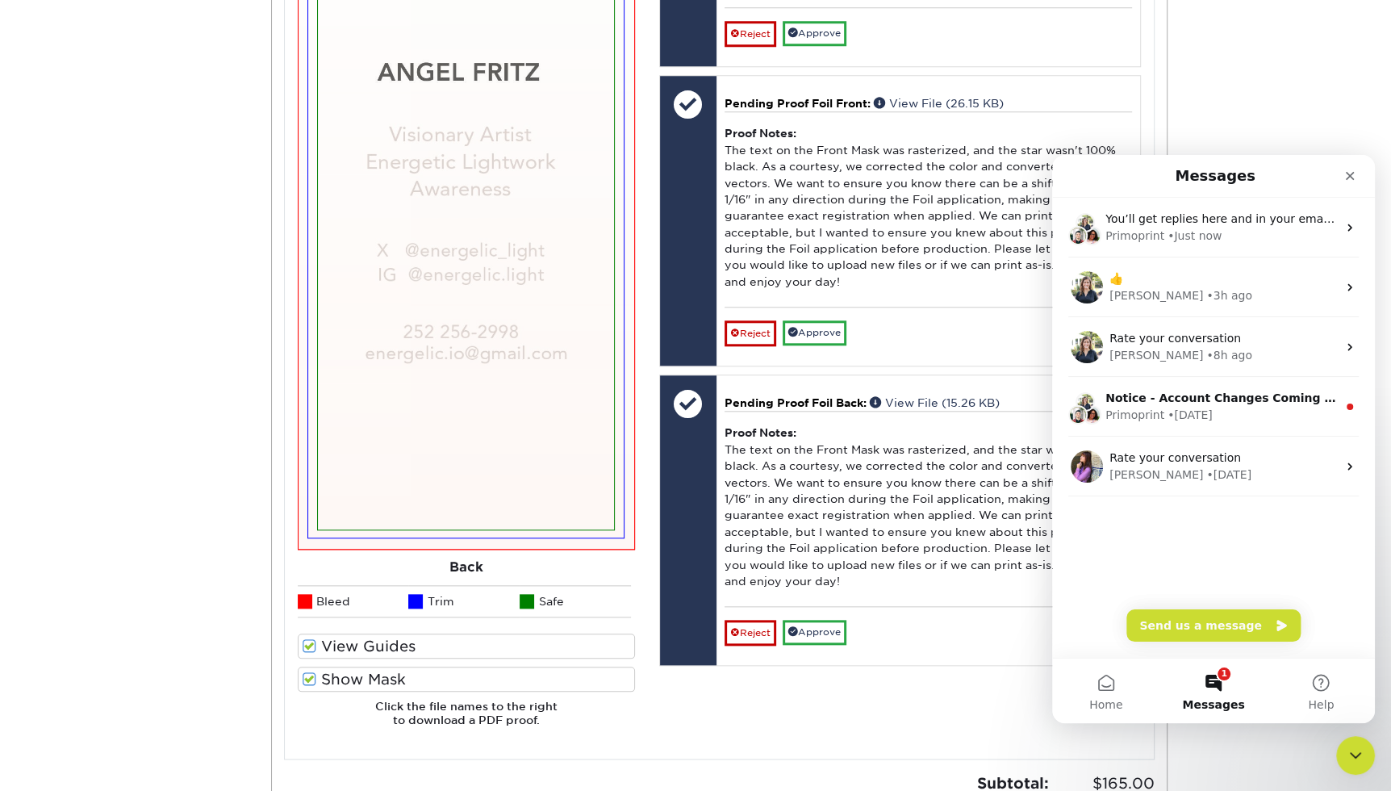
scroll to position [664, 0]
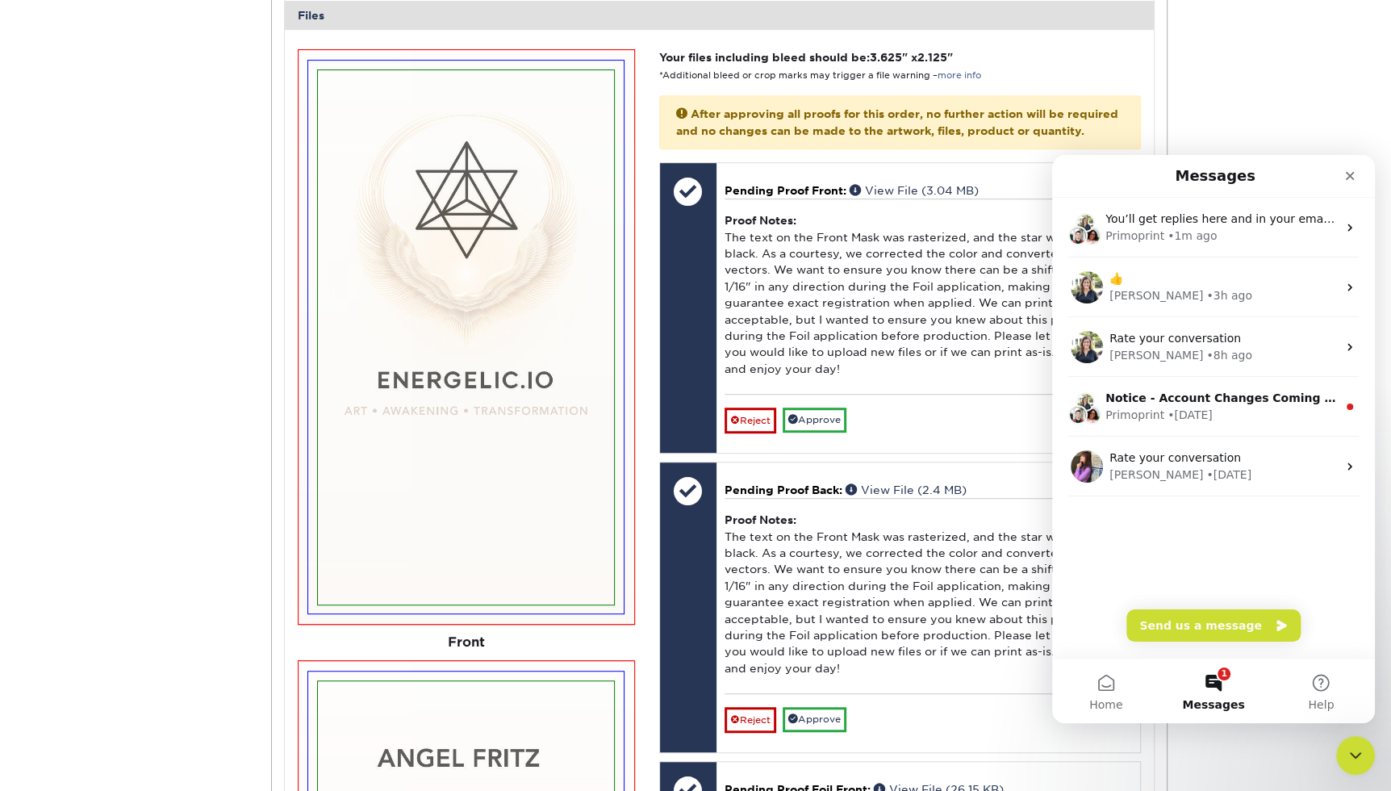
click at [1268, 103] on div "Active Orders Account Overview Contact Information Change Password Address Book…" at bounding box center [695, 566] width 1391 height 2169
click at [1221, 681] on button "1 Messages" at bounding box center [1213, 691] width 107 height 65
click at [1215, 681] on button "1 Messages" at bounding box center [1213, 691] width 107 height 65
click at [1211, 680] on button "1 Messages" at bounding box center [1213, 691] width 107 height 65
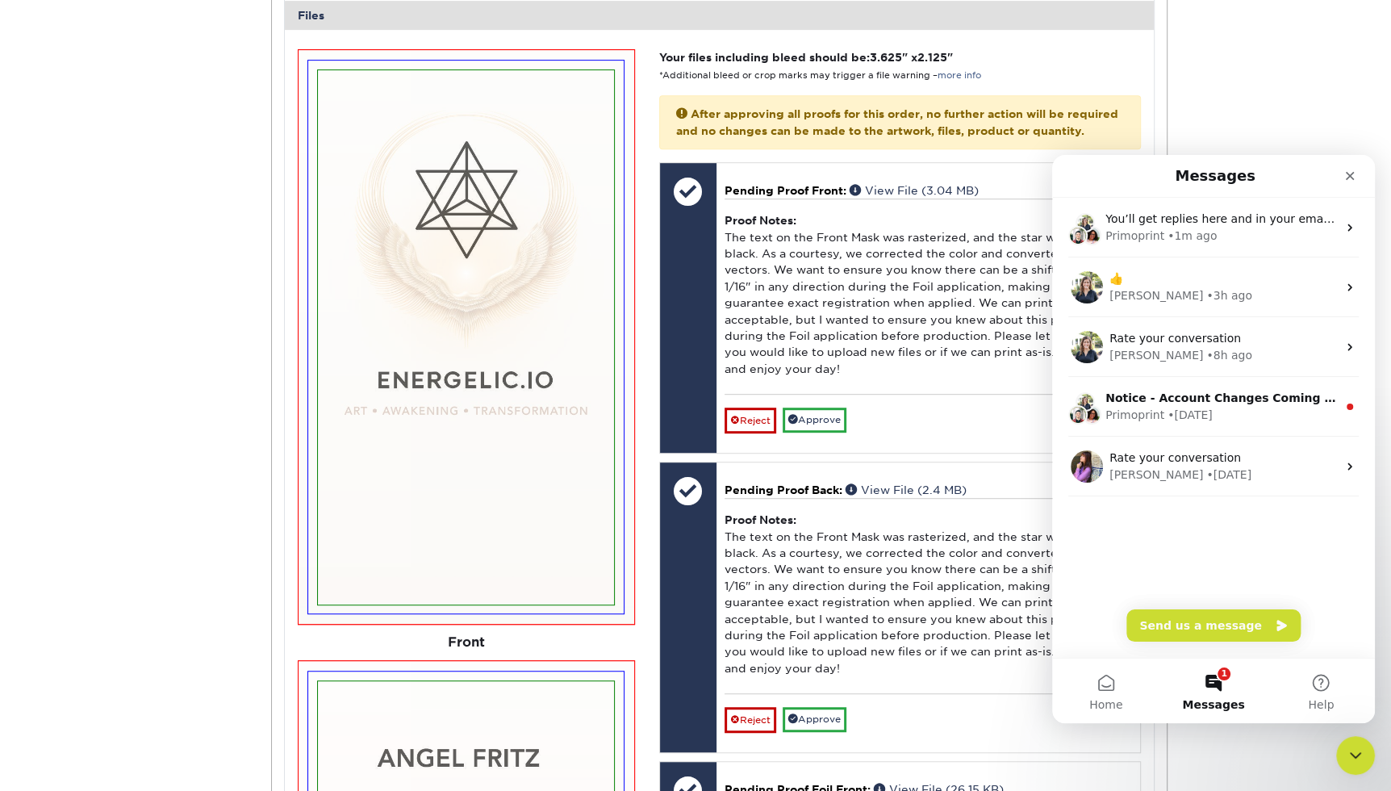
click at [1215, 685] on button "1 Messages" at bounding box center [1213, 691] width 107 height 65
click at [1219, 679] on button "1 Messages" at bounding box center [1213, 691] width 107 height 65
click at [1353, 174] on icon "Close" at bounding box center [1350, 175] width 13 height 13
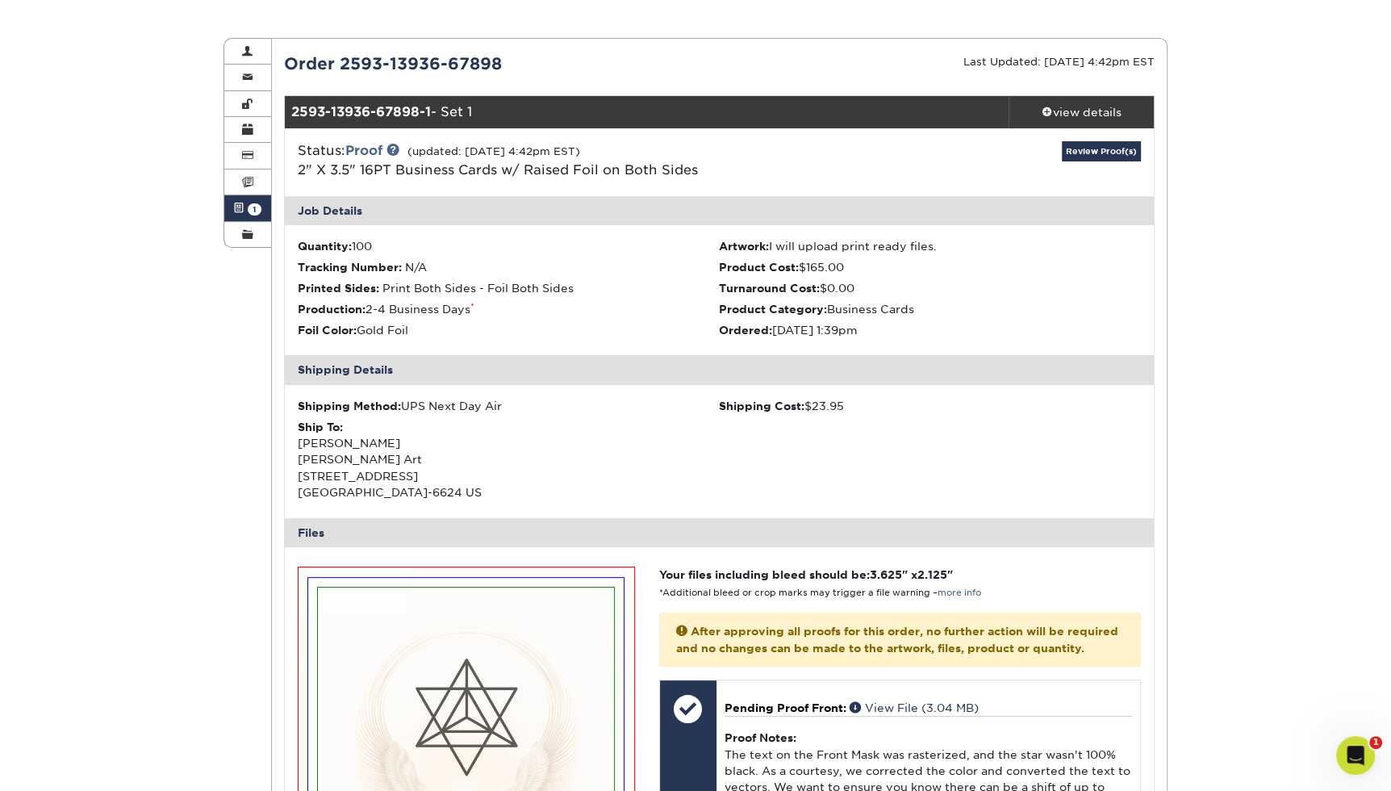
scroll to position [0, 0]
